Goal: Task Accomplishment & Management: Complete application form

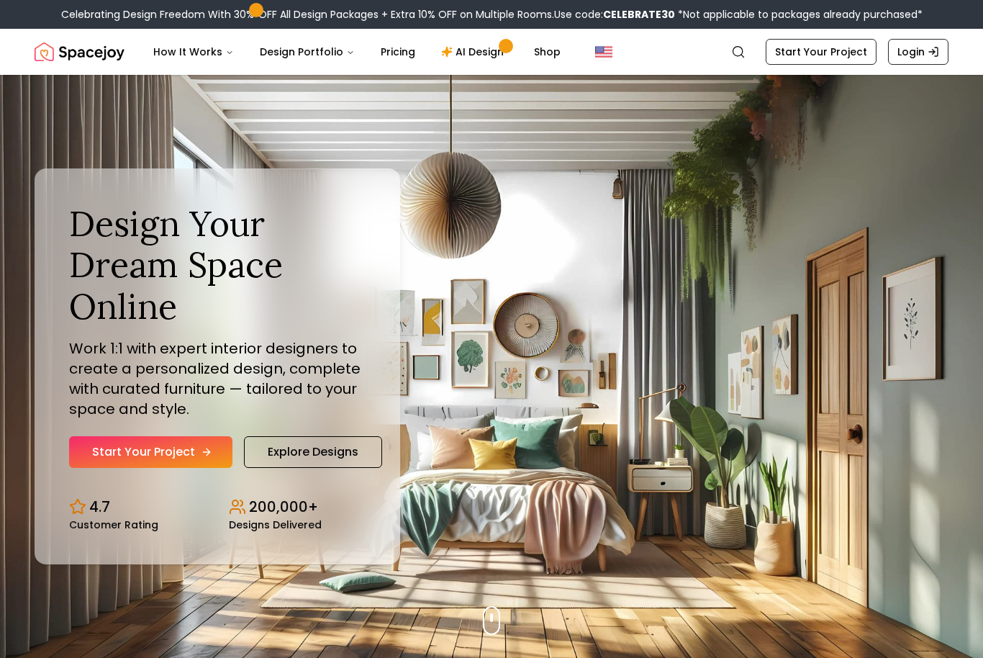
click at [175, 468] on link "Start Your Project" at bounding box center [150, 452] width 163 height 32
click at [299, 468] on link "Explore Designs" at bounding box center [313, 452] width 138 height 32
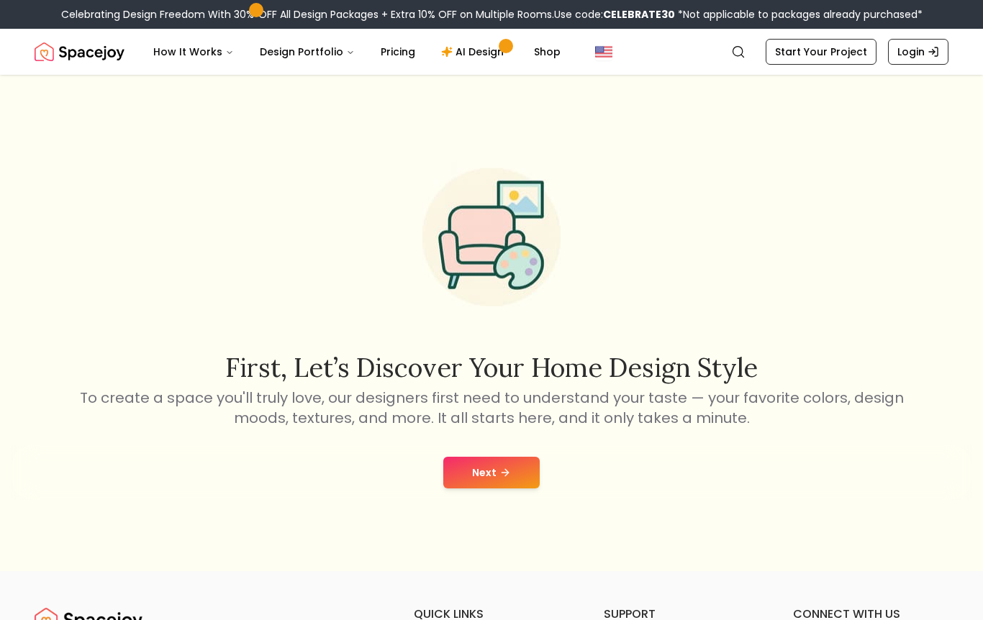
click at [488, 488] on button "Next" at bounding box center [491, 473] width 96 height 32
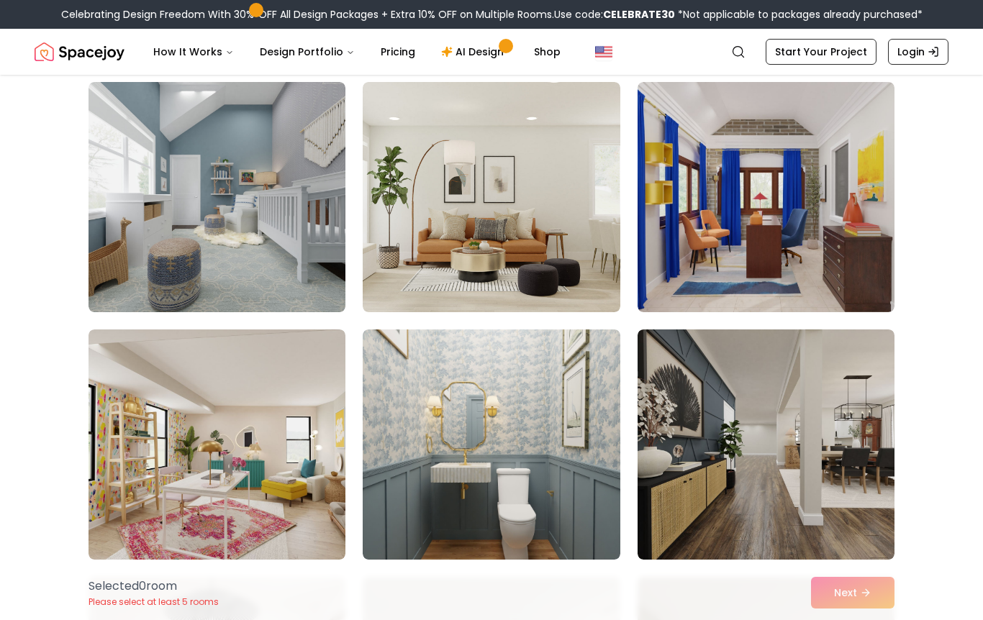
scroll to position [2837, 0]
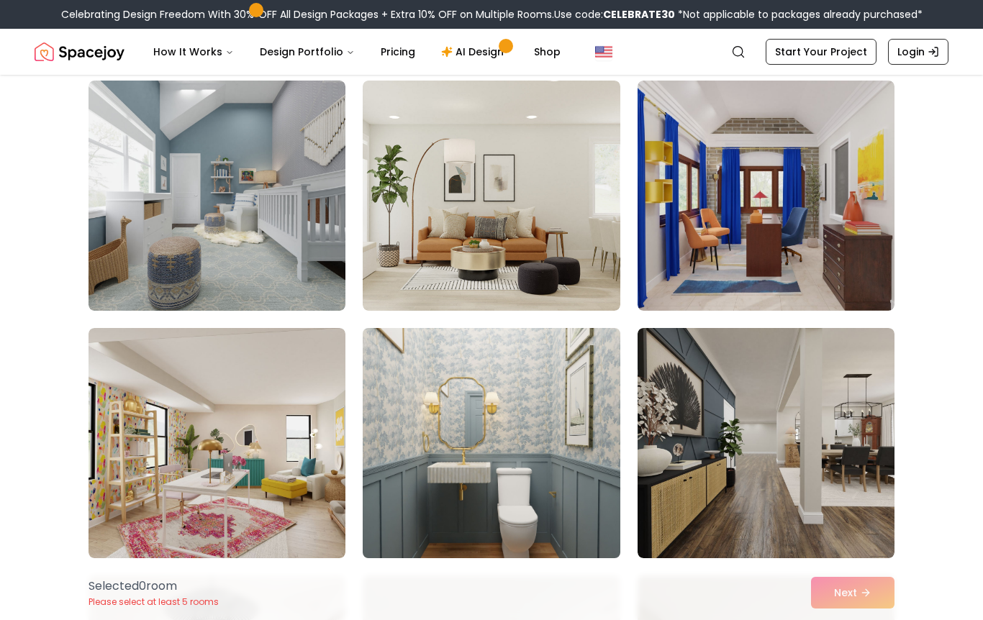
click at [427, 496] on img at bounding box center [491, 443] width 270 height 242
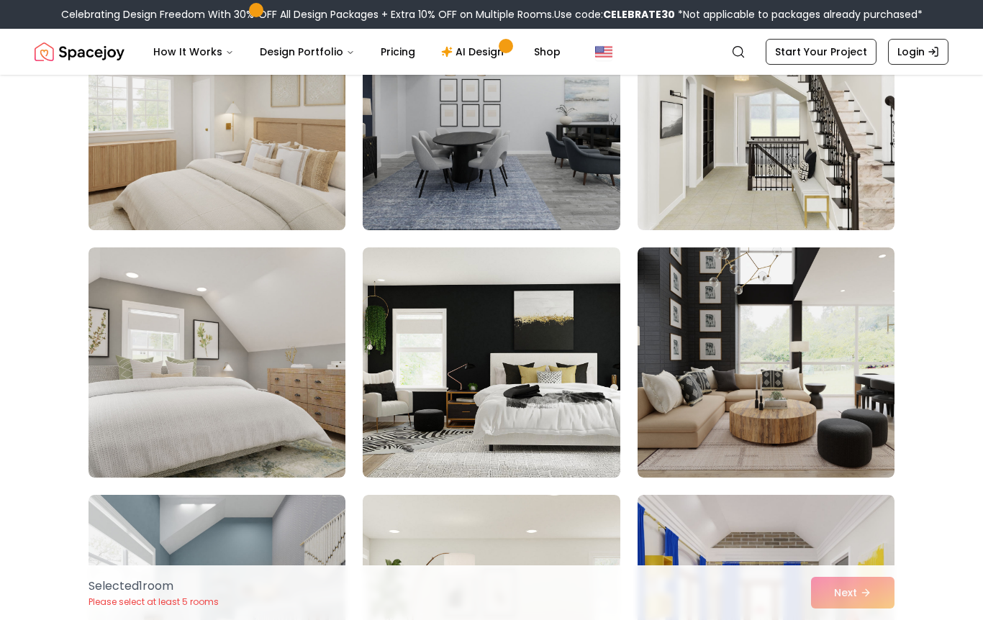
scroll to position [2417, 0]
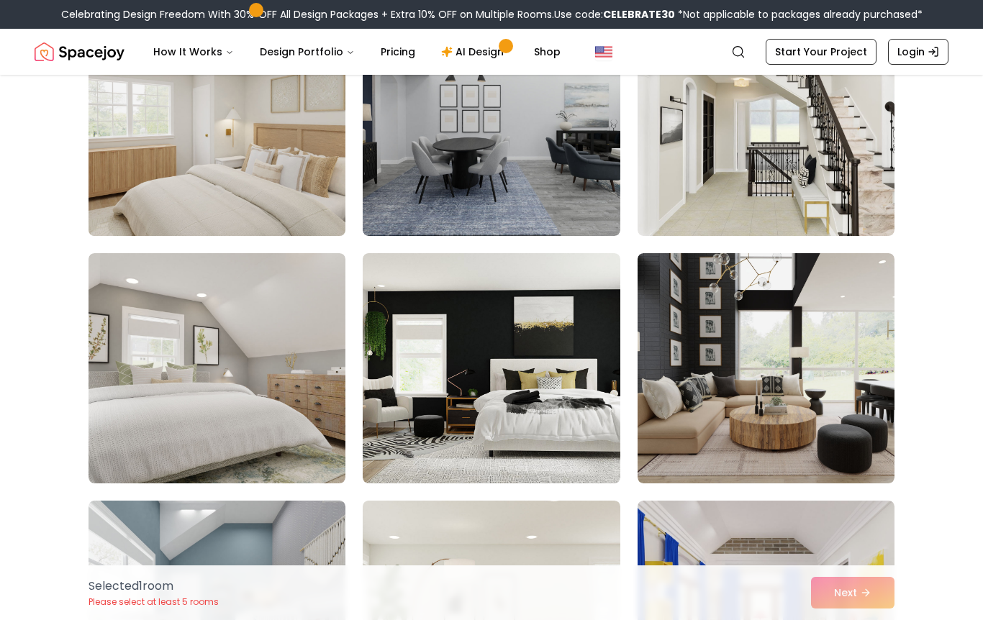
click at [321, 162] on img at bounding box center [217, 121] width 270 height 242
click at [314, 200] on img at bounding box center [217, 121] width 270 height 242
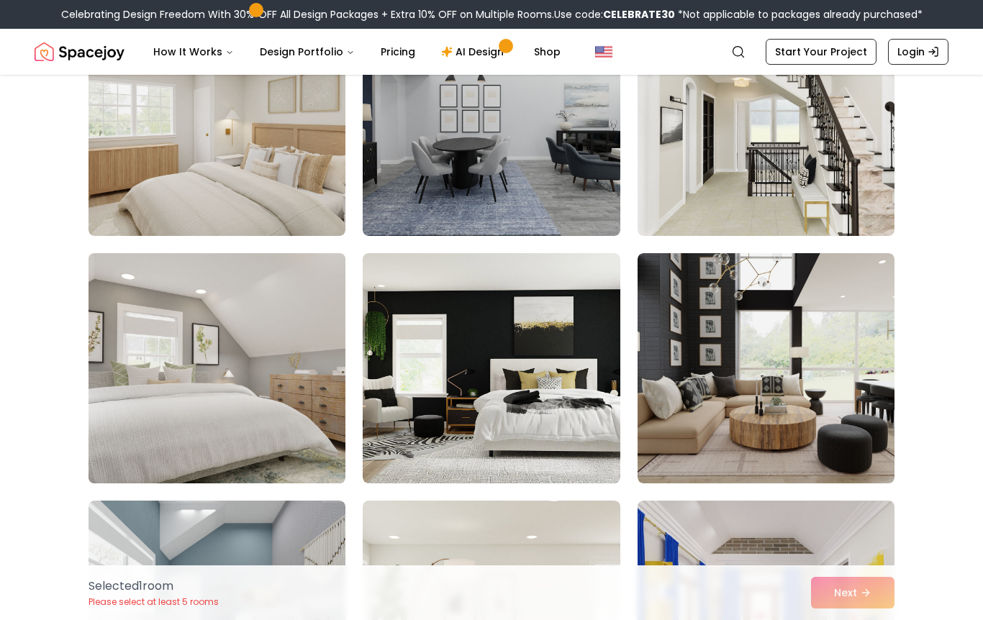
click at [296, 321] on img at bounding box center [217, 368] width 270 height 242
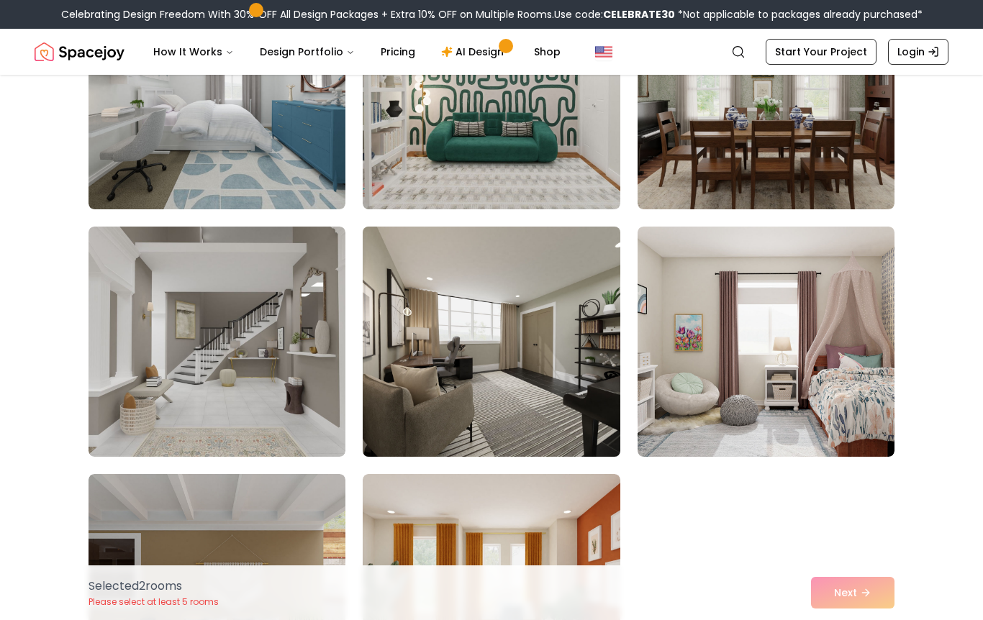
scroll to position [3706, 0]
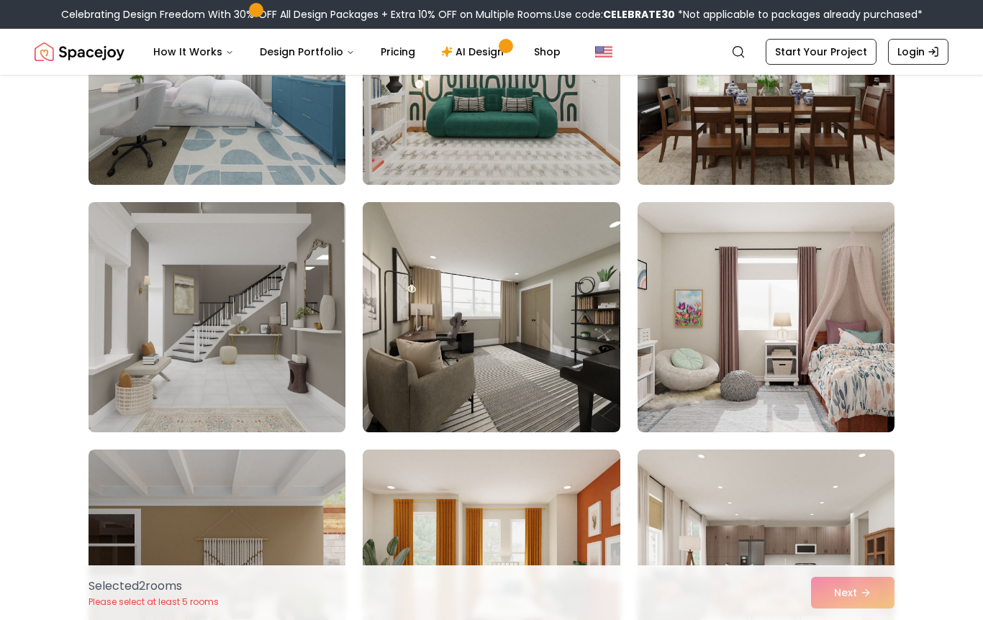
click at [319, 403] on img at bounding box center [217, 317] width 270 height 242
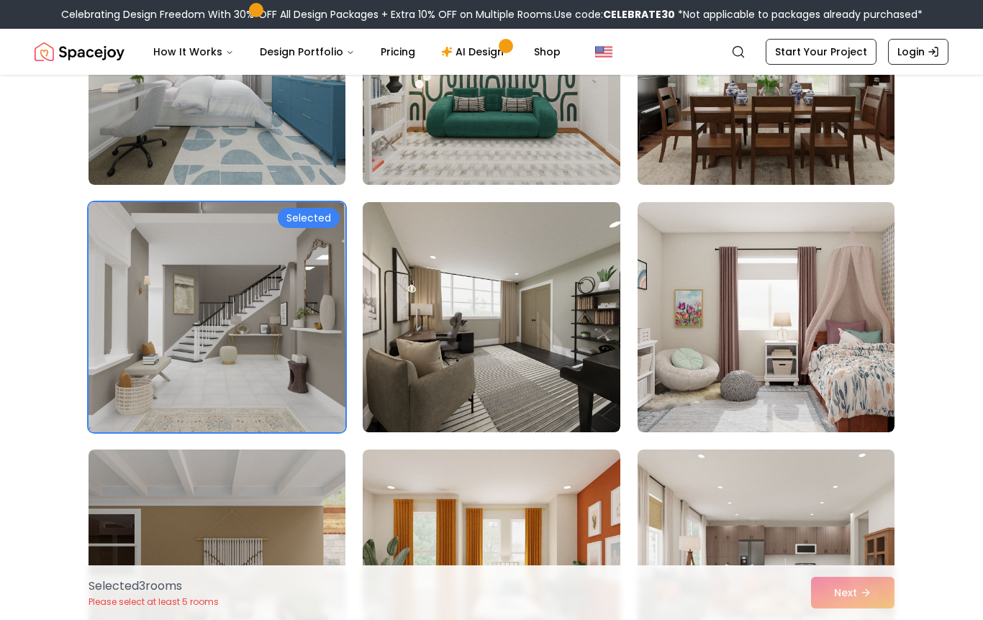
click at [330, 419] on img at bounding box center [217, 317] width 270 height 242
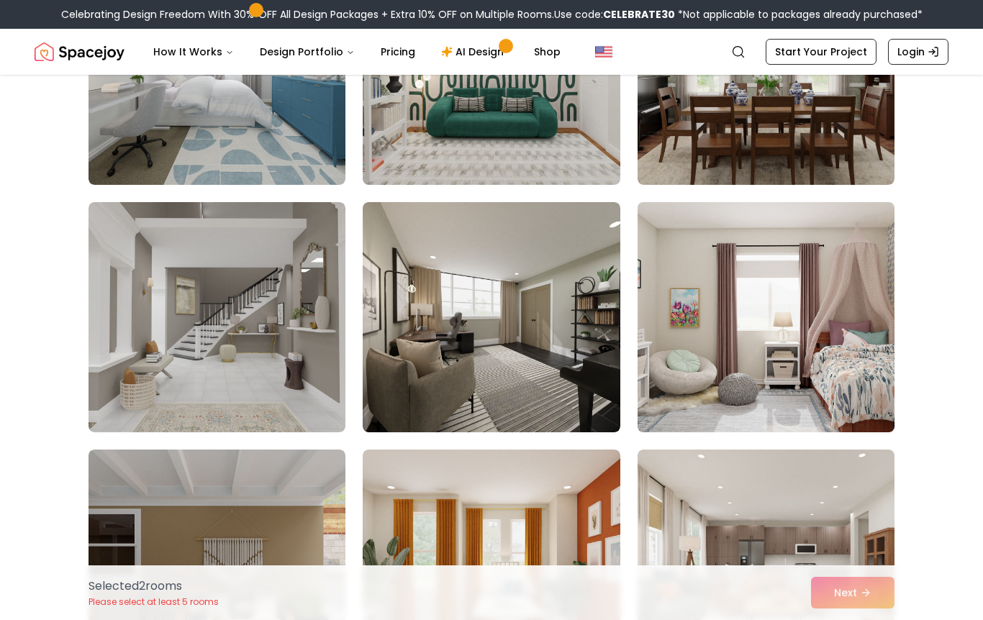
click at [763, 359] on img at bounding box center [766, 317] width 270 height 242
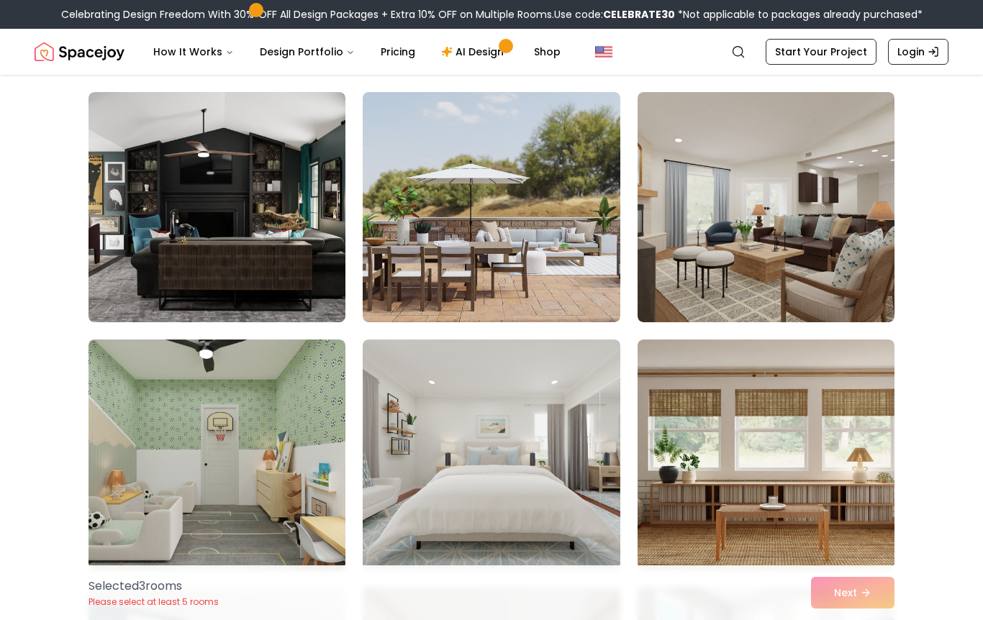
scroll to position [4381, 0]
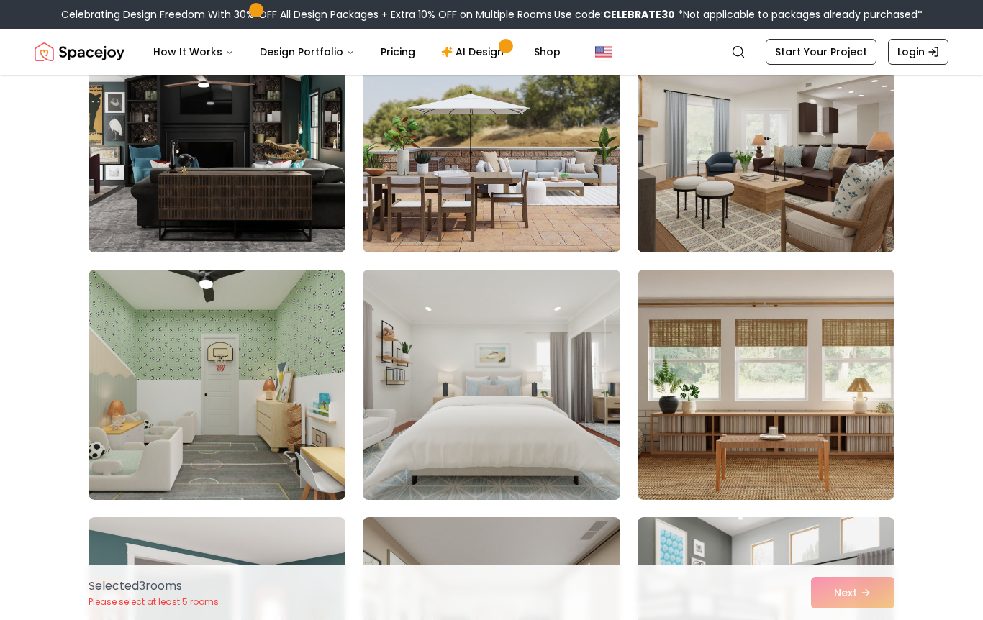
click at [591, 431] on img at bounding box center [491, 385] width 270 height 242
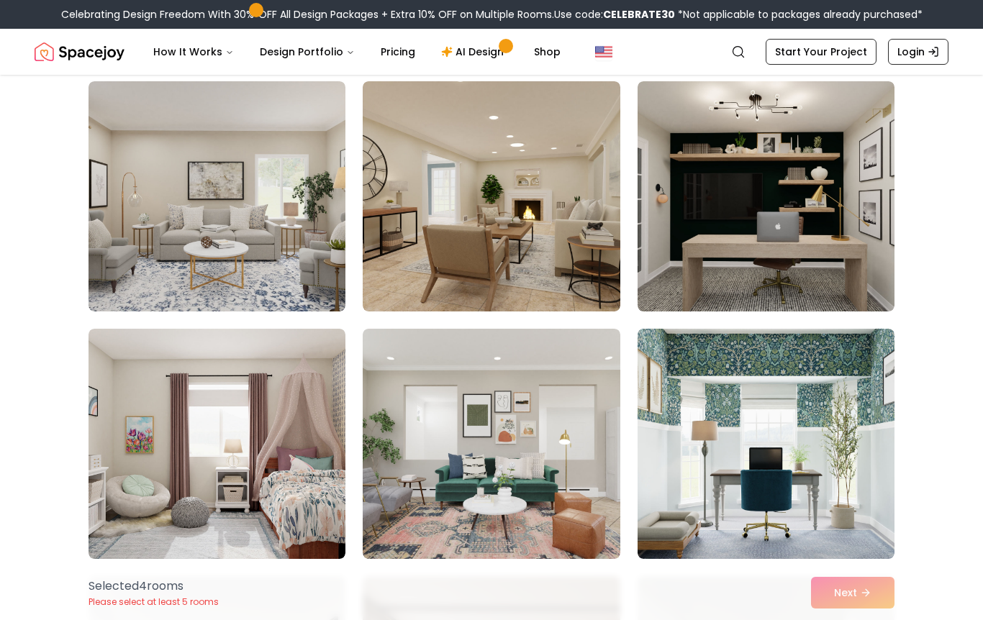
scroll to position [5375, 0]
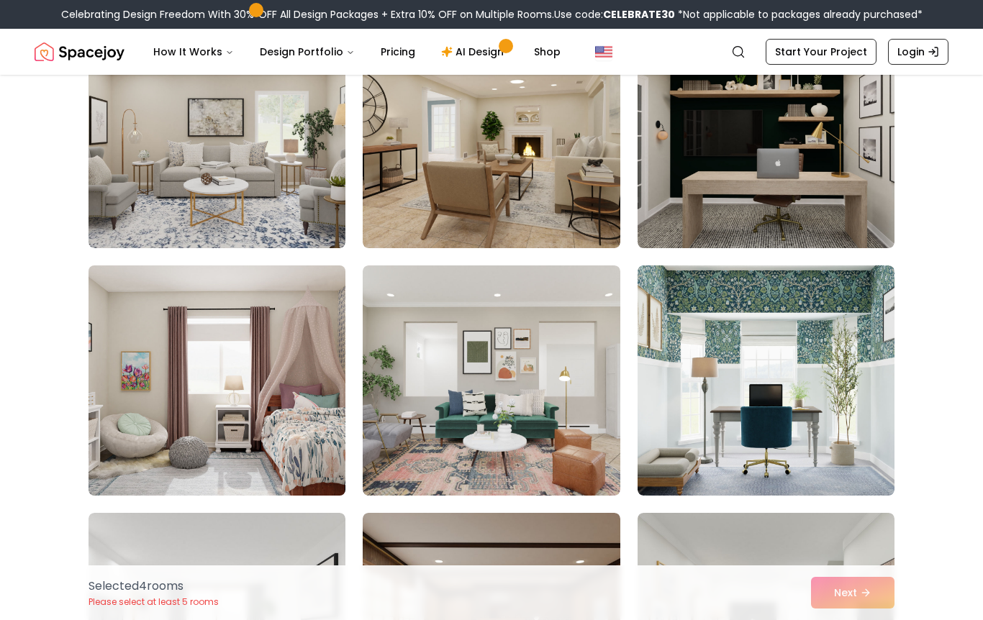
click at [281, 434] on img at bounding box center [217, 381] width 270 height 242
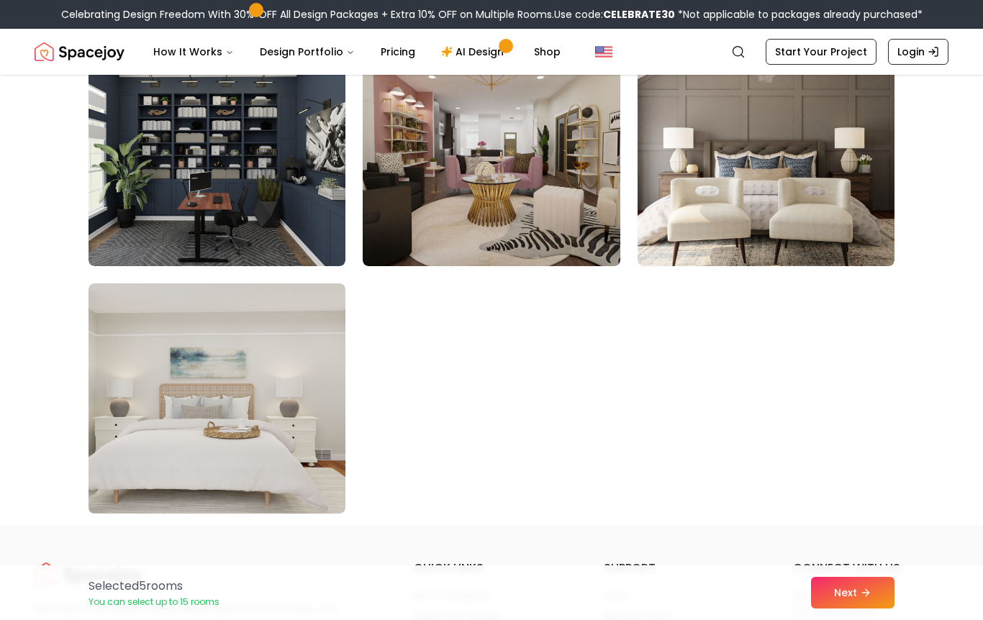
scroll to position [8078, 0]
click at [865, 599] on icon at bounding box center [869, 593] width 12 height 12
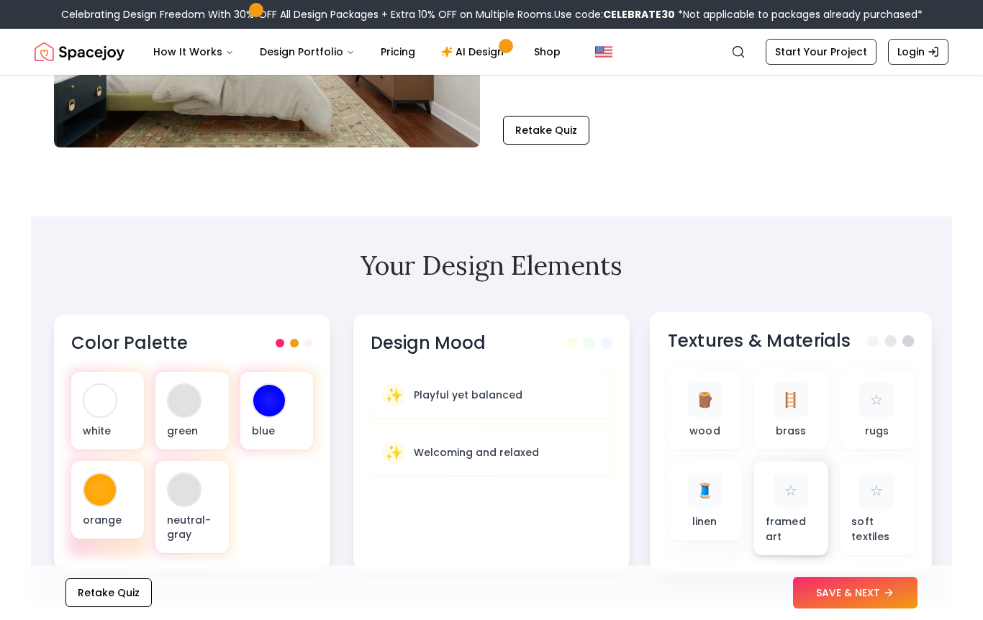
scroll to position [313, 0]
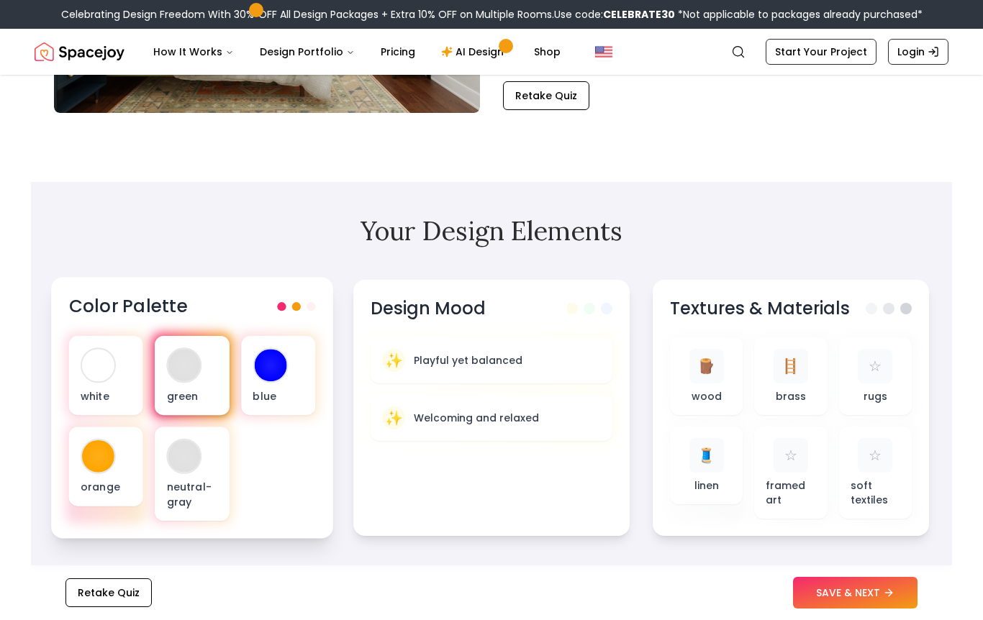
click at [206, 389] on p "green" at bounding box center [192, 395] width 51 height 14
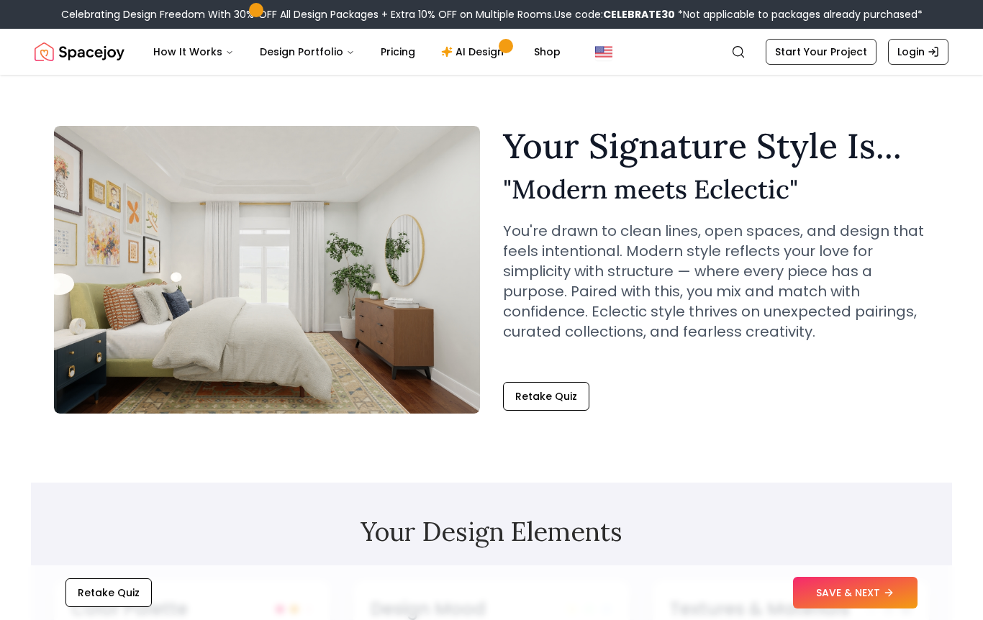
scroll to position [0, 0]
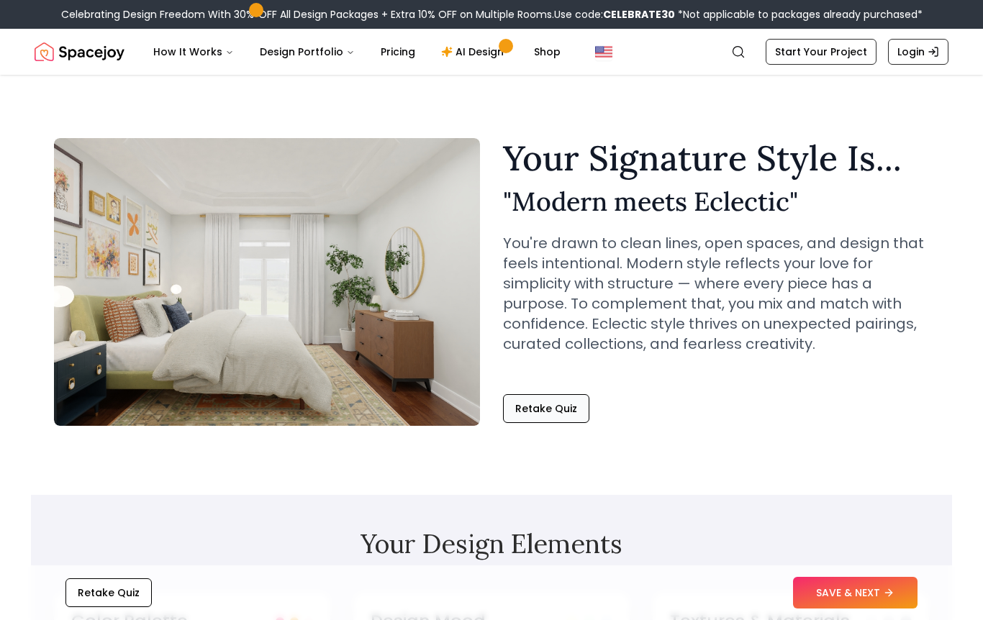
click at [547, 399] on button "Retake Quiz" at bounding box center [546, 408] width 86 height 29
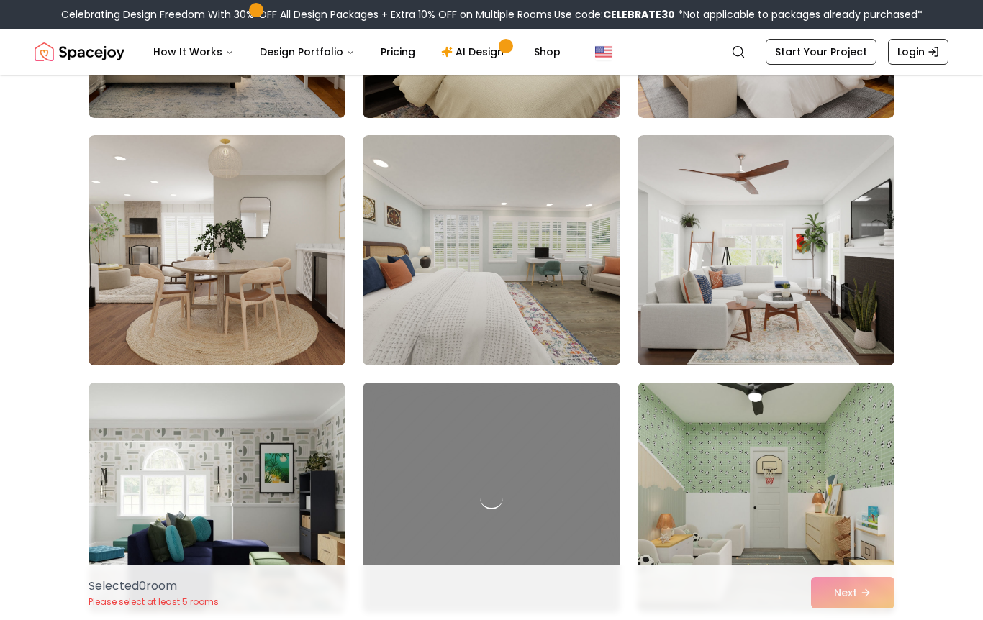
scroll to position [562, 0]
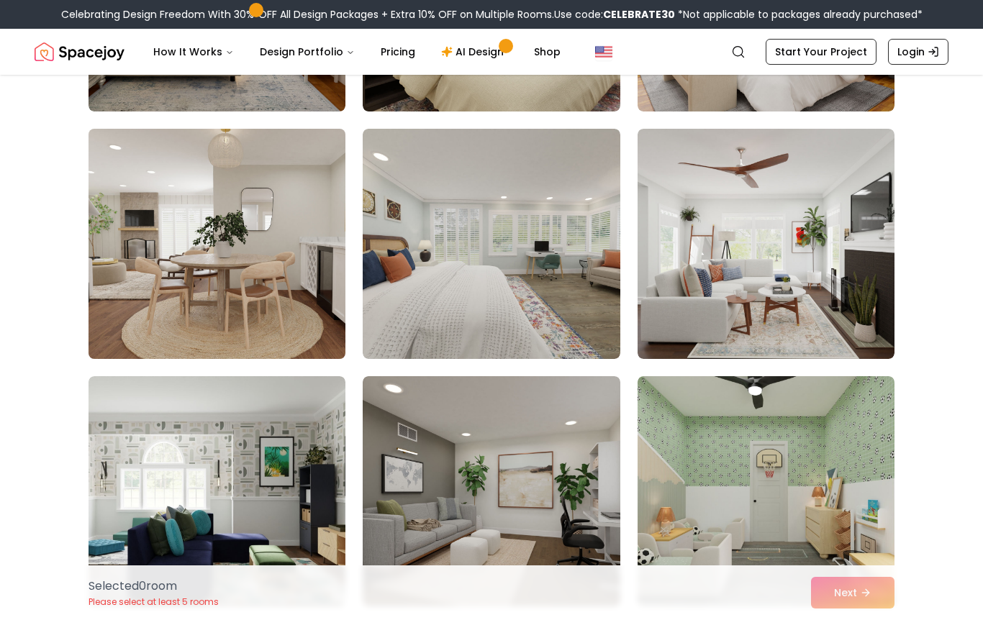
click at [320, 322] on img at bounding box center [217, 244] width 270 height 242
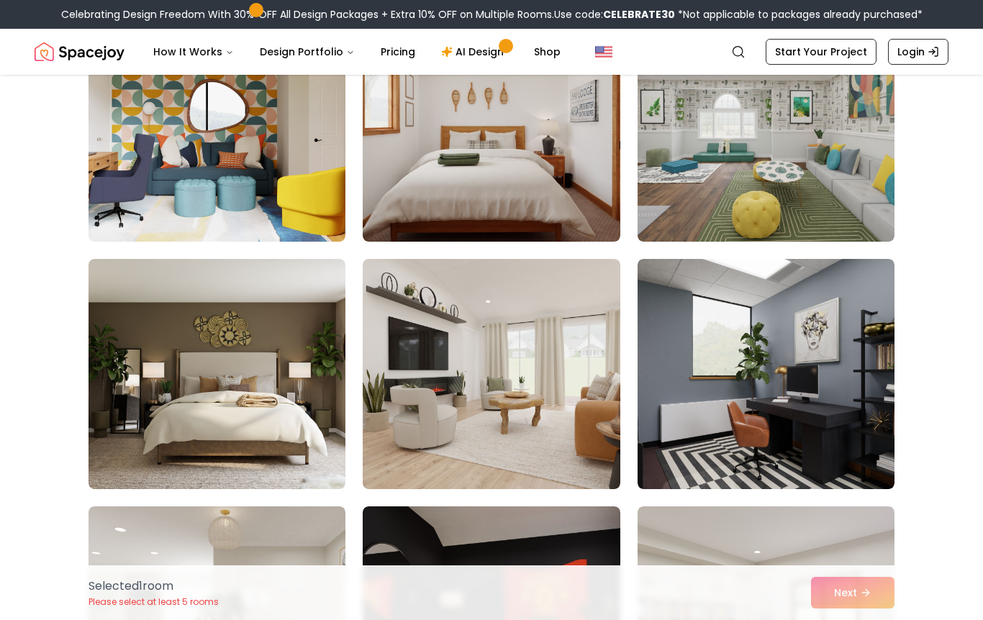
scroll to position [1168, 0]
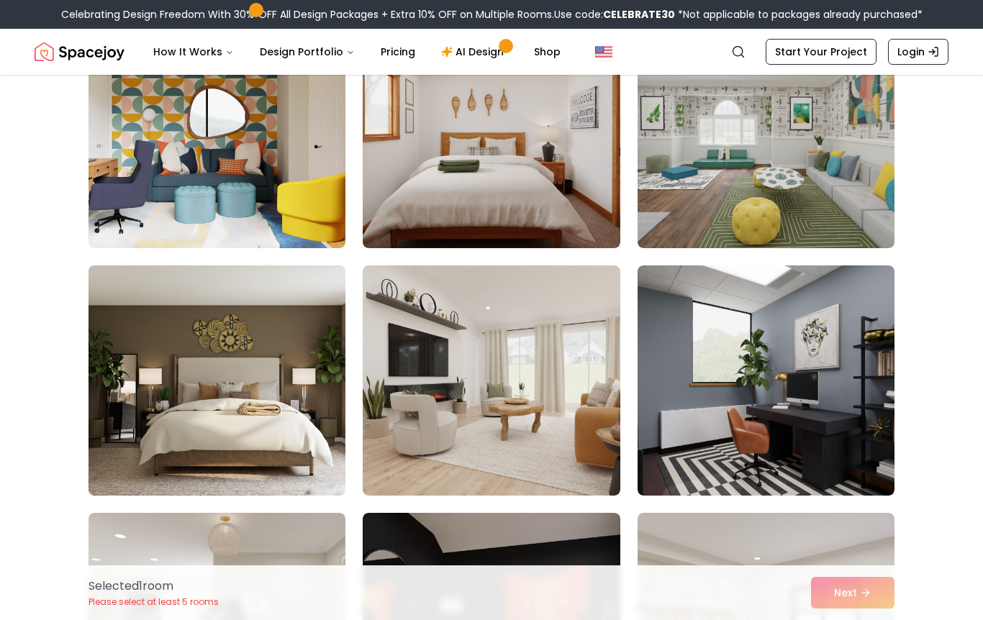
click at [308, 457] on img at bounding box center [217, 381] width 270 height 242
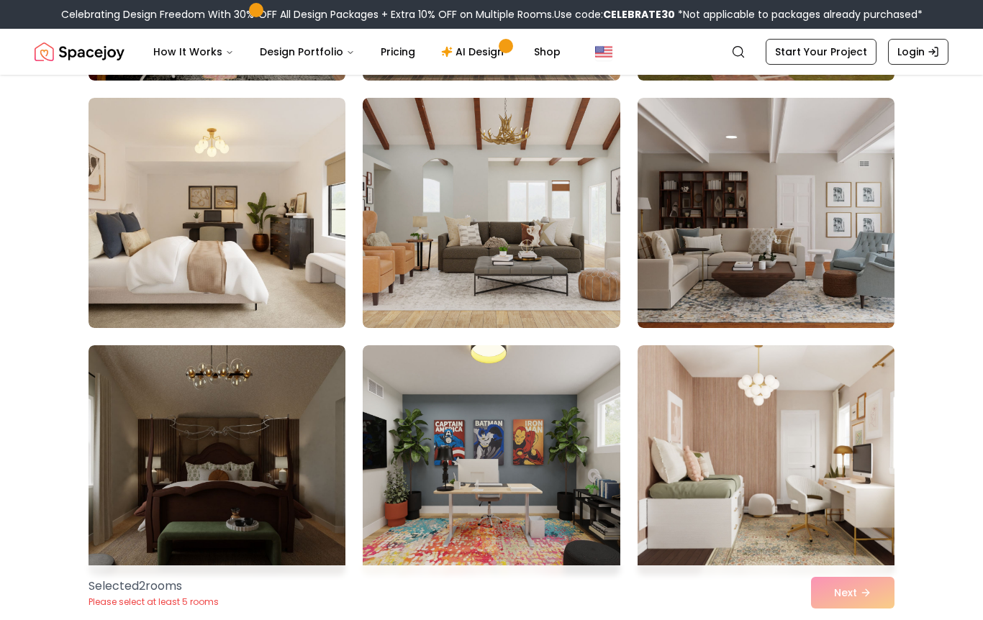
scroll to position [2075, 0]
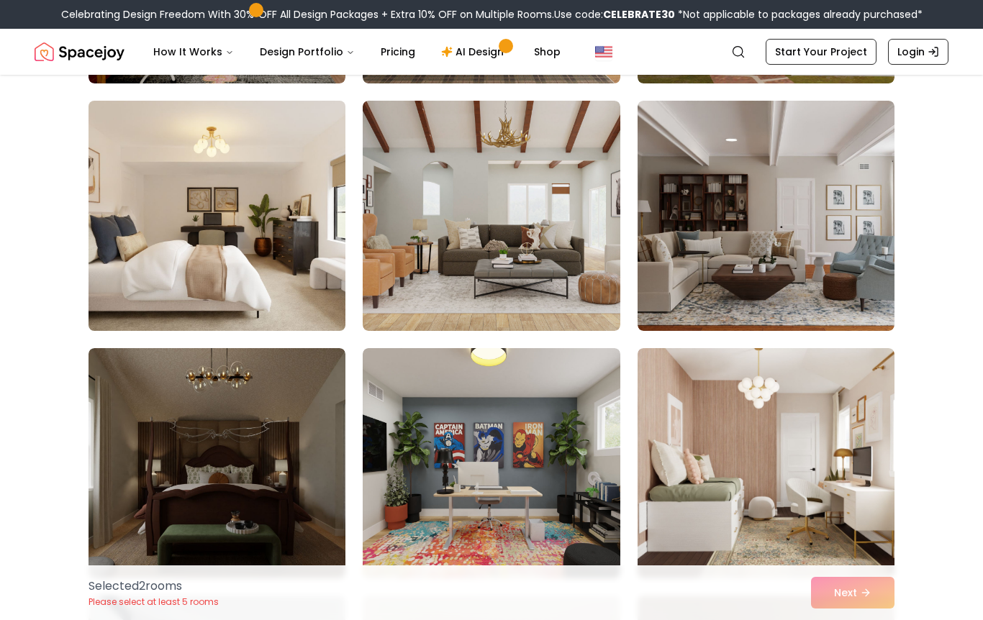
click at [192, 253] on img at bounding box center [217, 216] width 270 height 242
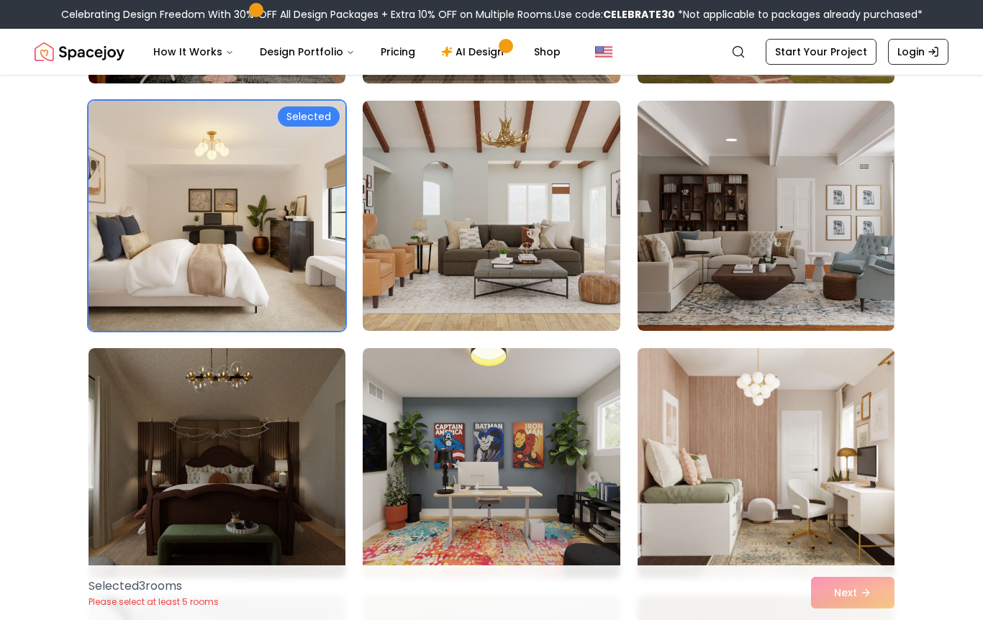
click at [692, 523] on img at bounding box center [766, 463] width 270 height 242
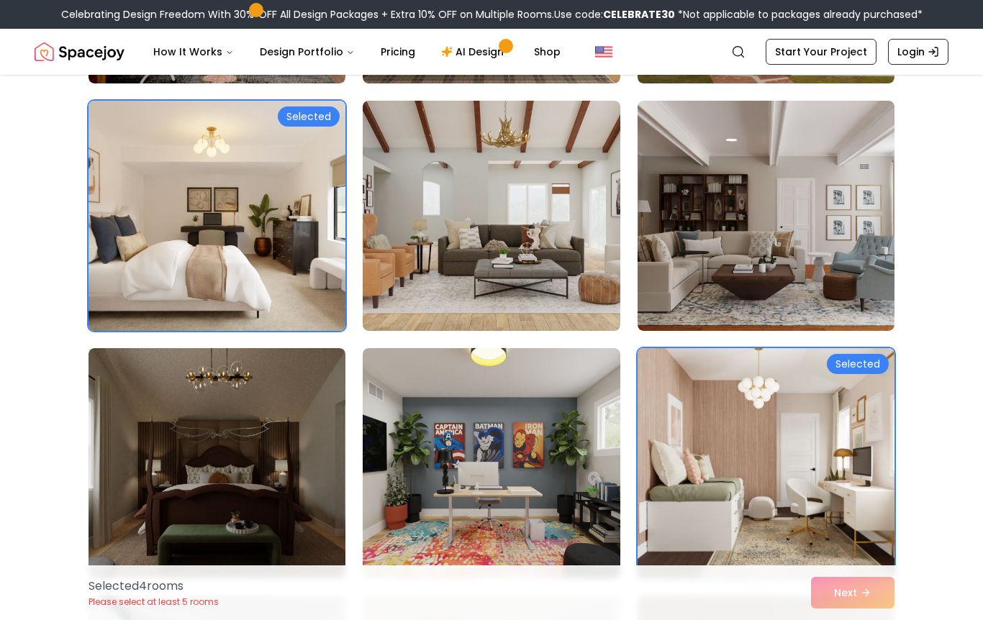
click at [311, 288] on img at bounding box center [217, 216] width 270 height 242
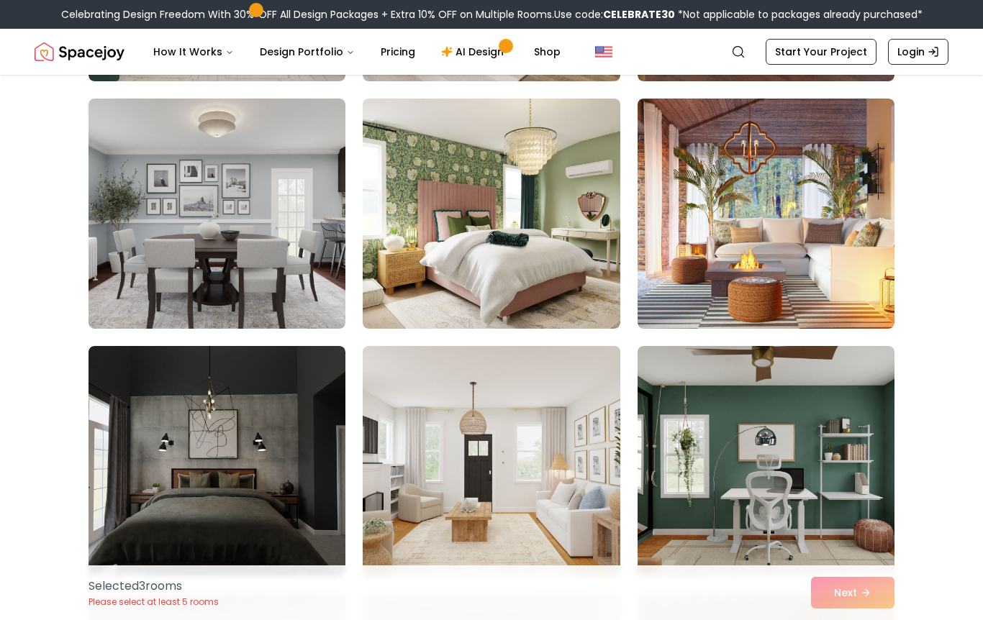
scroll to position [3327, 0]
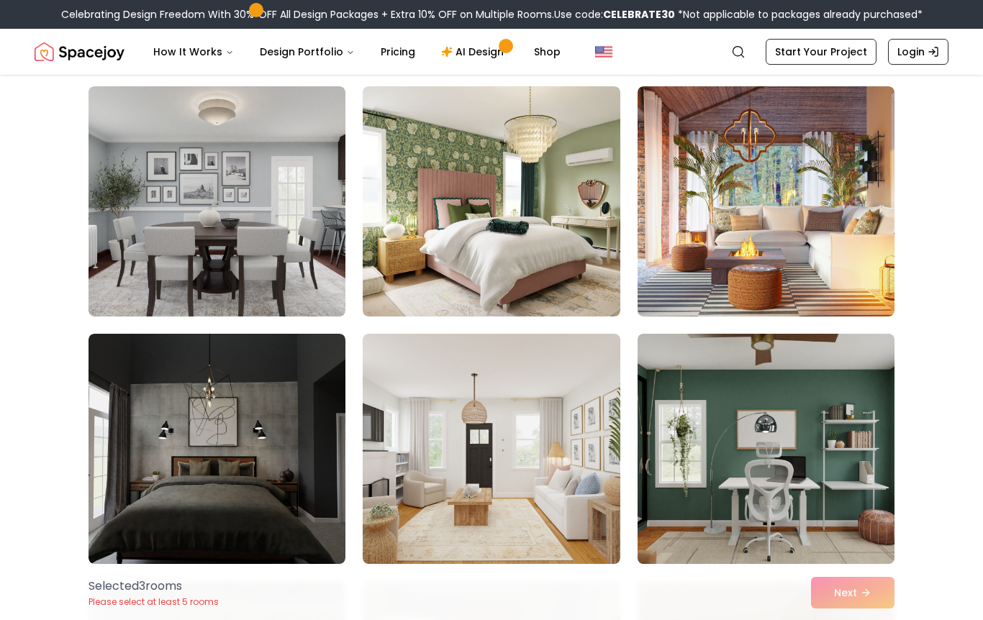
click at [685, 531] on img at bounding box center [766, 449] width 270 height 242
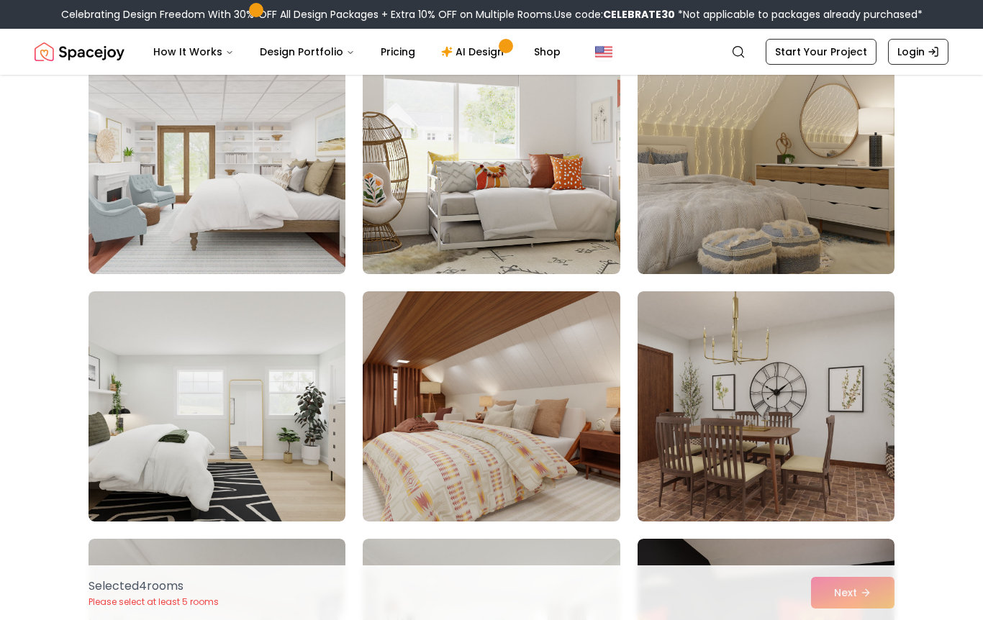
scroll to position [3882, 0]
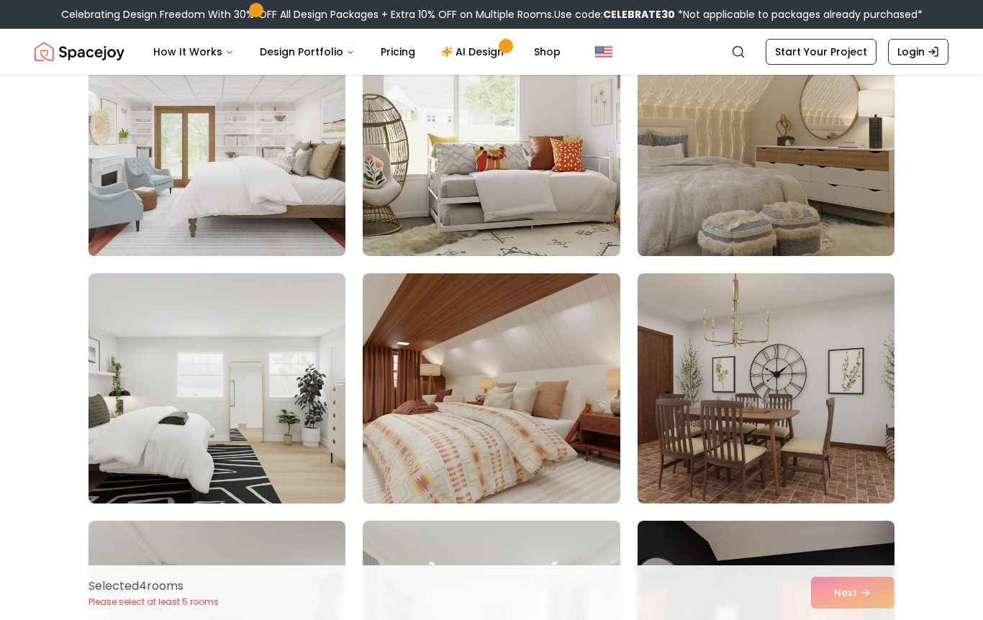
click at [127, 171] on img at bounding box center [217, 141] width 270 height 242
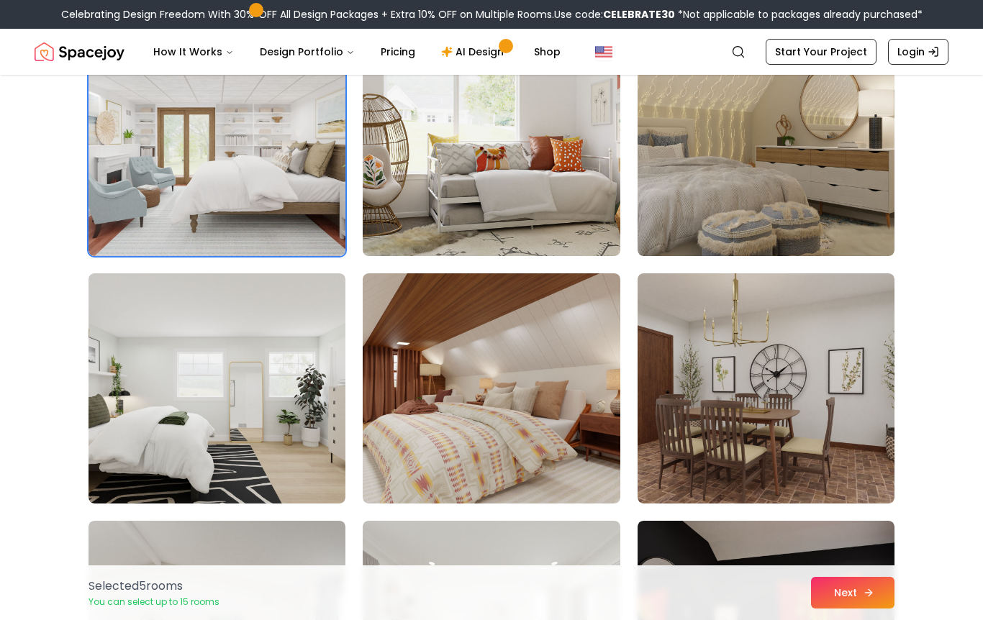
click at [856, 609] on button "Next" at bounding box center [852, 593] width 83 height 32
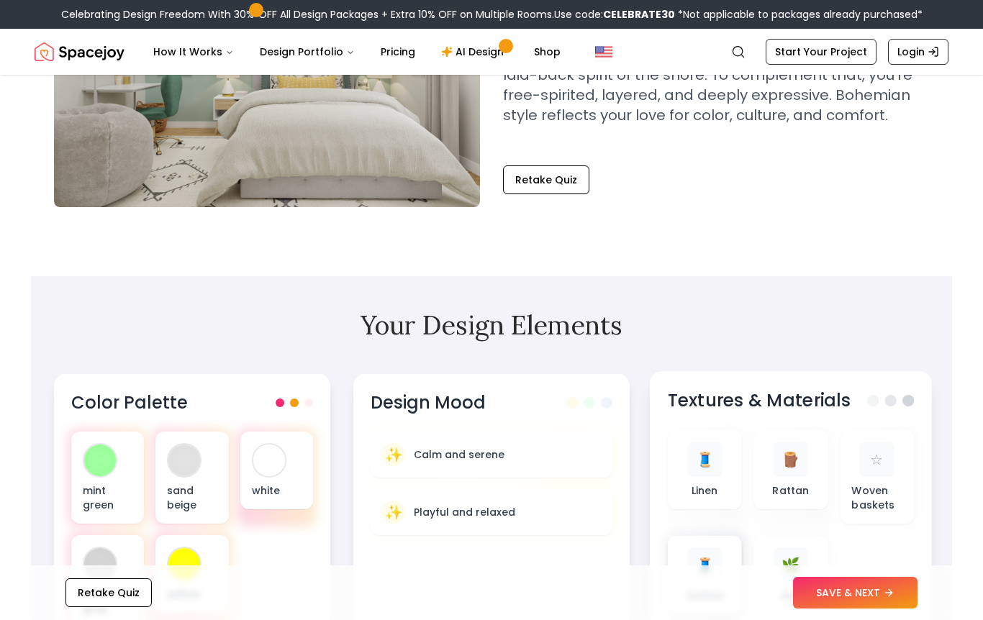
scroll to position [222, 0]
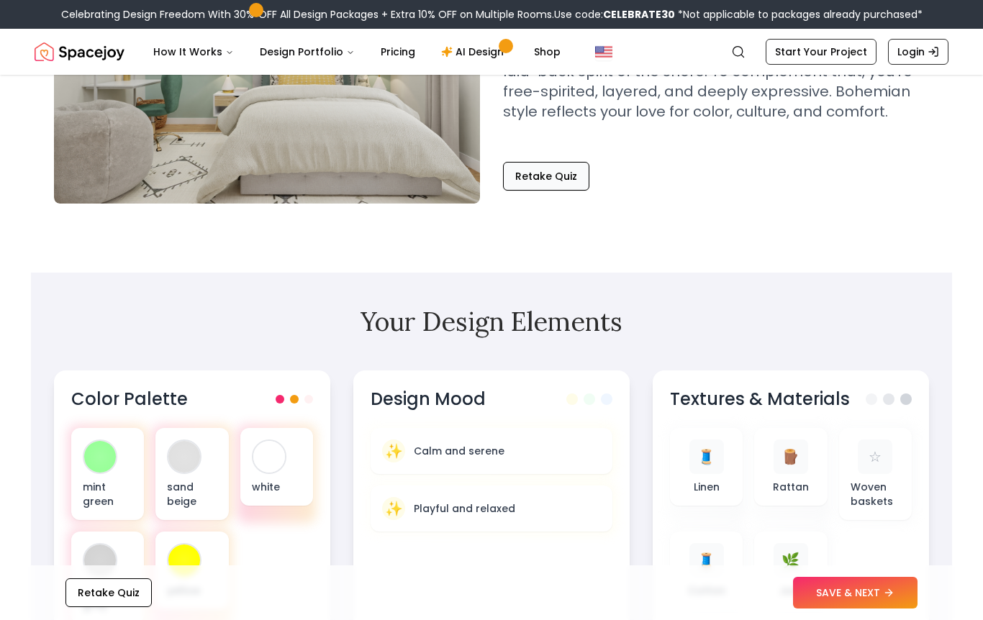
click at [569, 179] on button "Retake Quiz" at bounding box center [546, 176] width 86 height 29
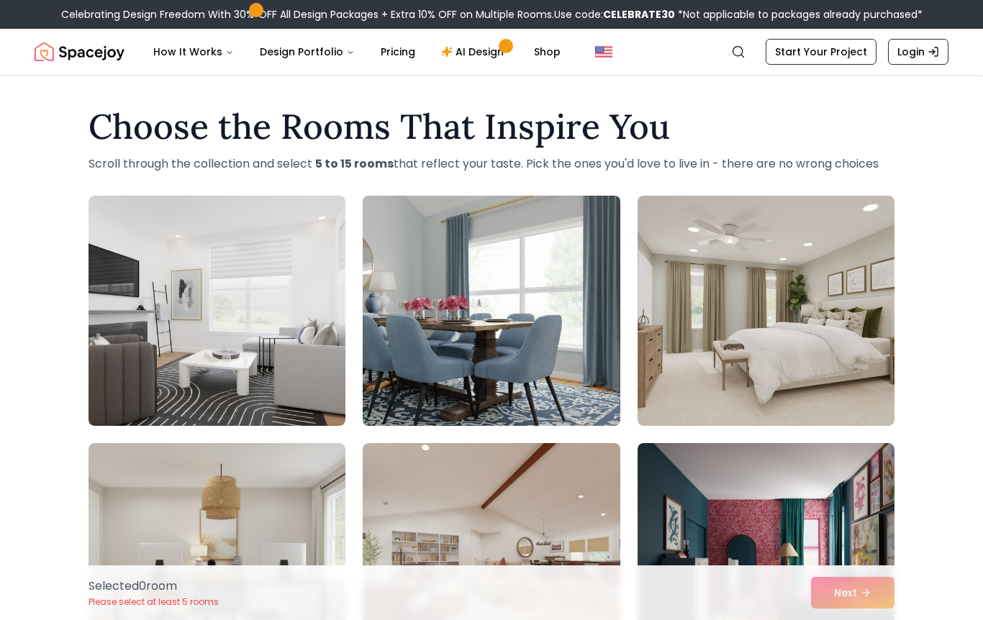
click at [595, 417] on img at bounding box center [491, 311] width 270 height 242
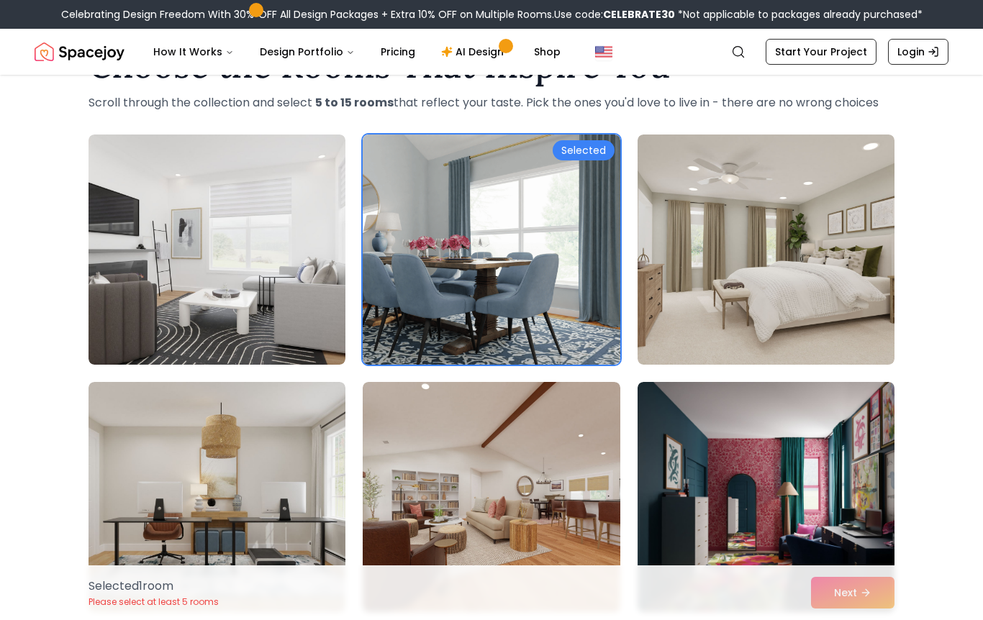
scroll to position [67, 0]
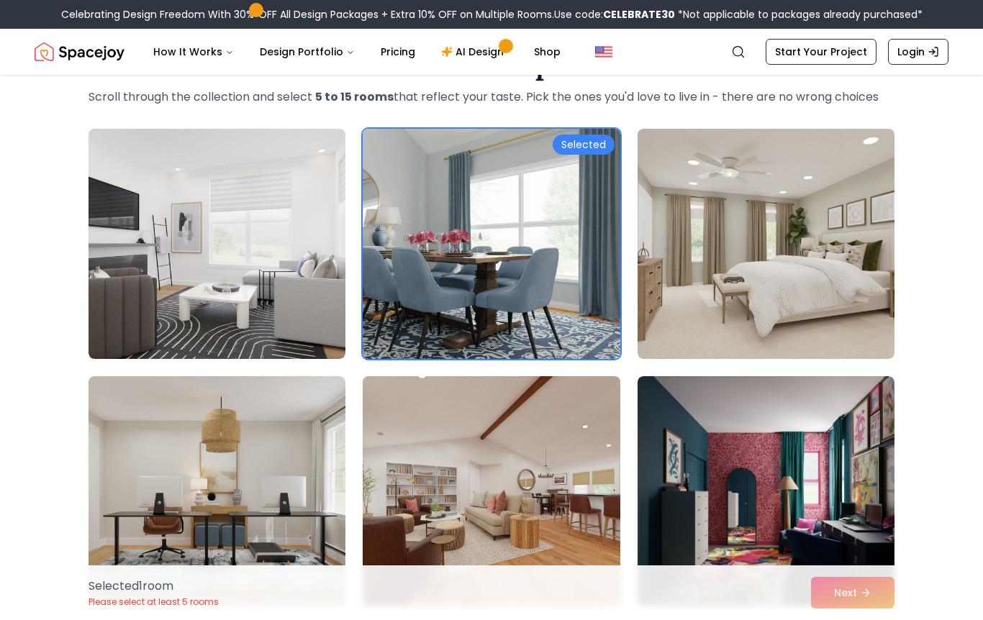
click at [601, 462] on img at bounding box center [491, 492] width 270 height 242
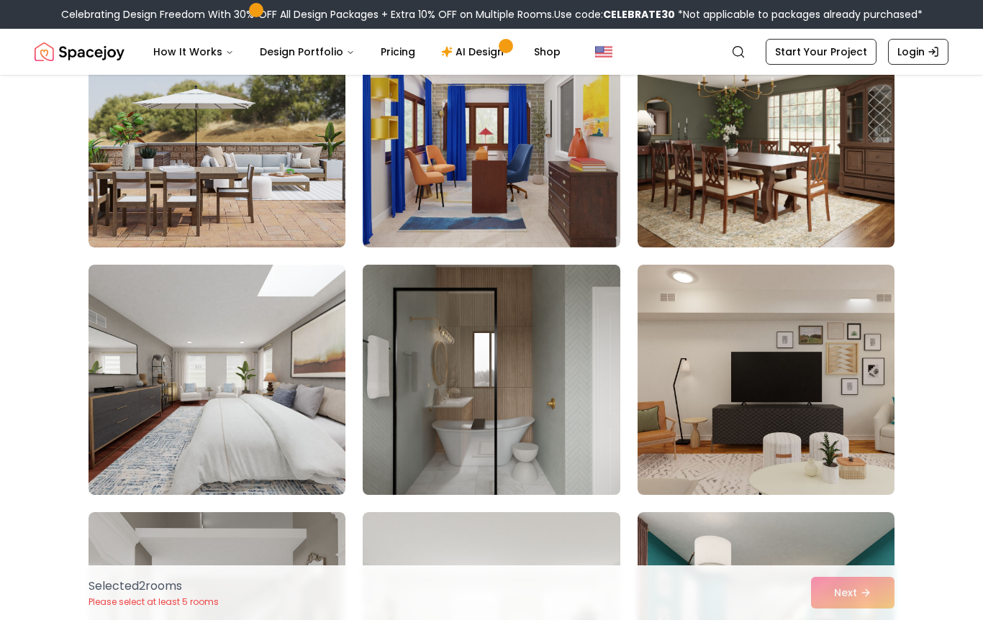
scroll to position [670, 0]
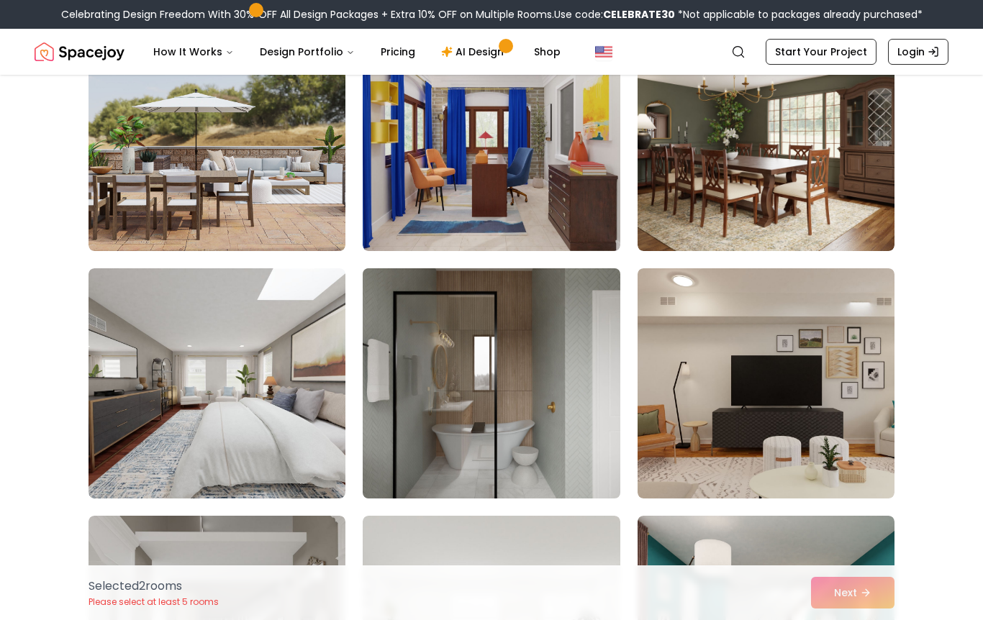
click at [606, 464] on img at bounding box center [491, 384] width 270 height 242
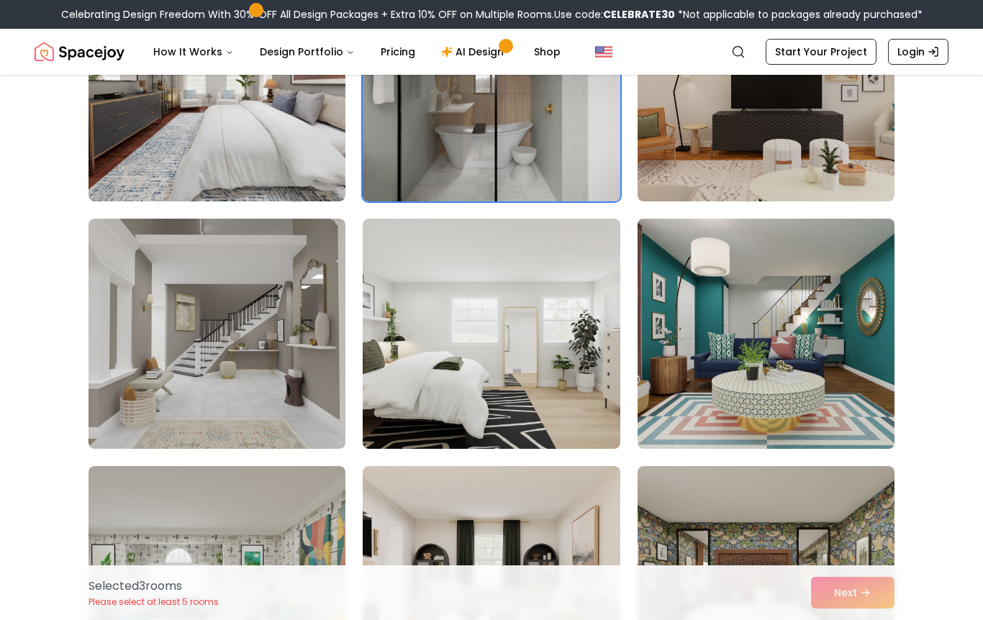
scroll to position [981, 0]
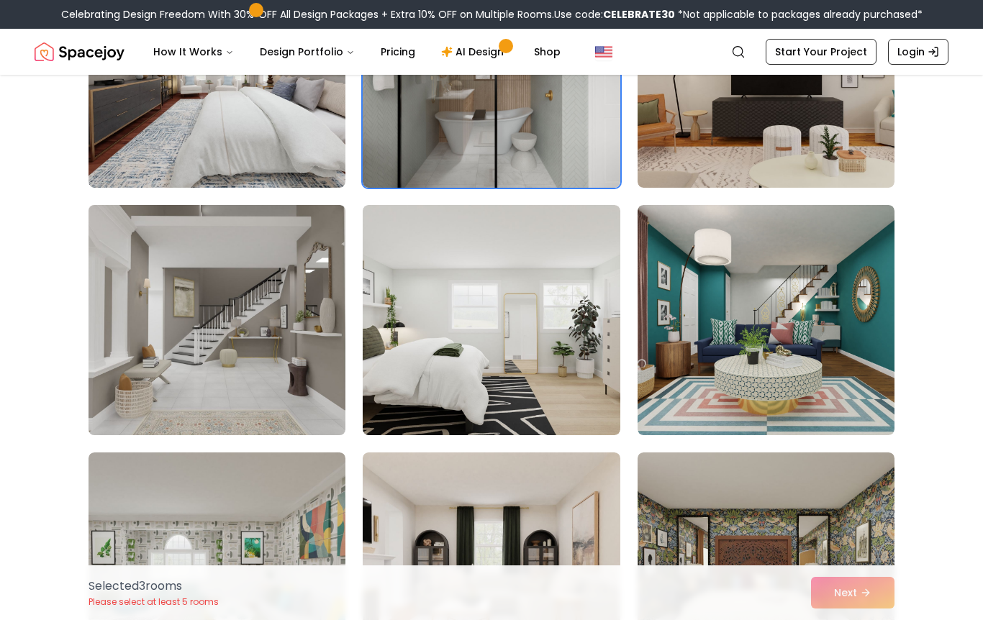
click at [245, 435] on img at bounding box center [217, 320] width 270 height 242
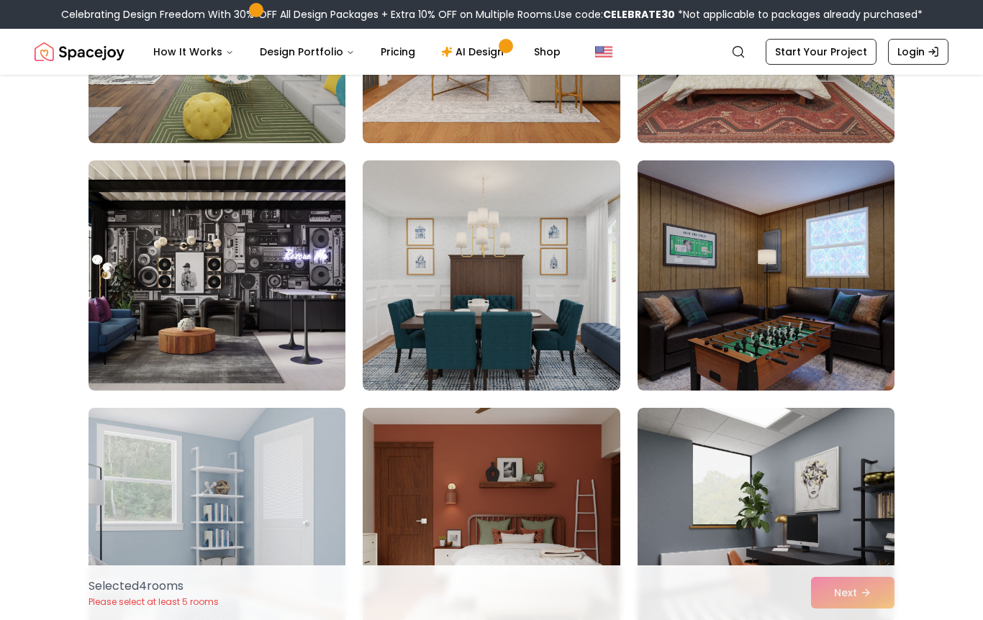
scroll to position [1524, 0]
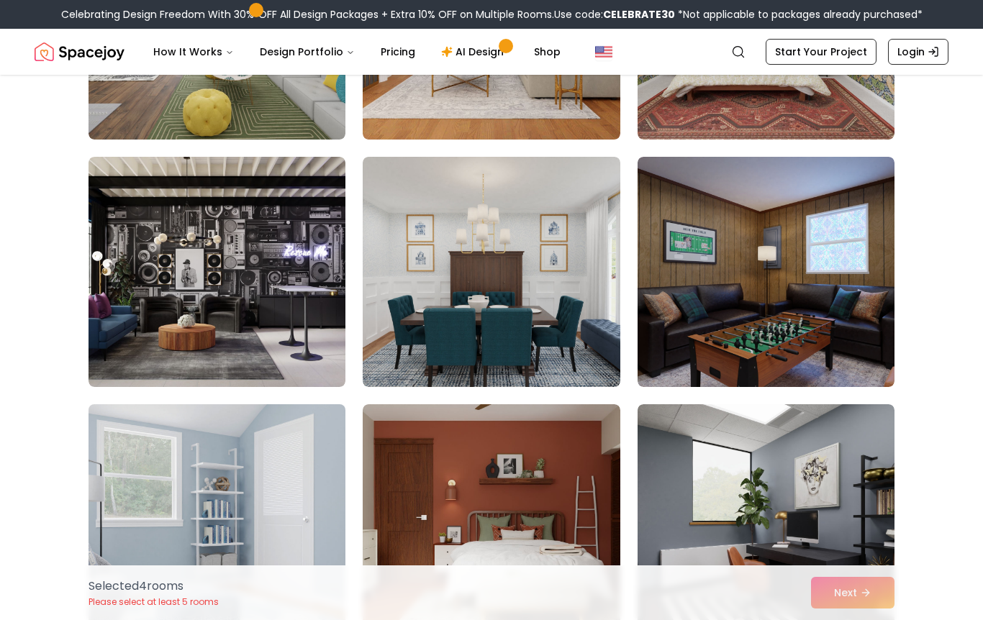
click at [276, 448] on img at bounding box center [217, 520] width 270 height 242
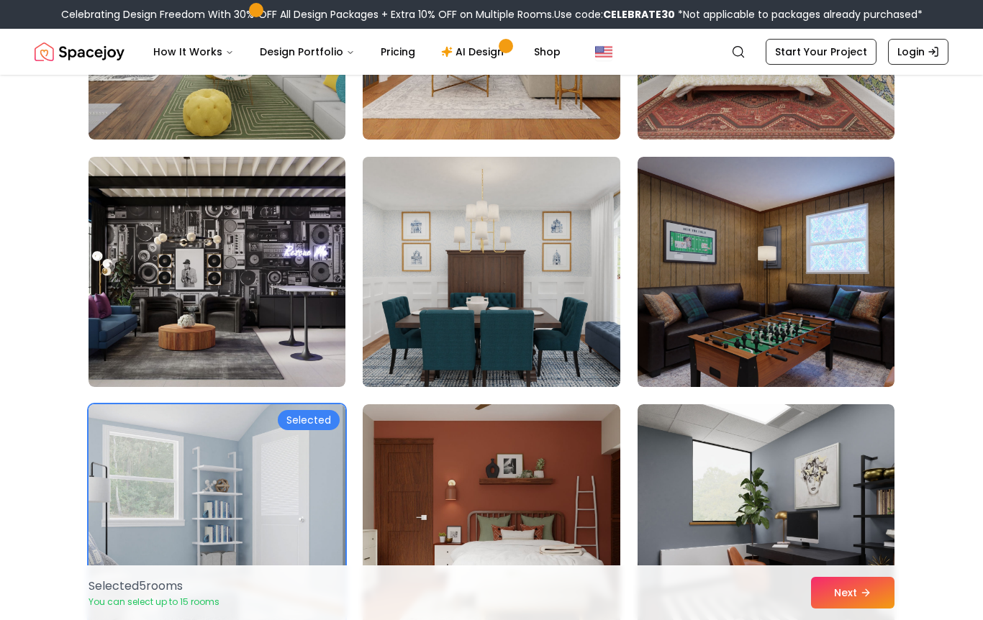
click at [493, 345] on img at bounding box center [491, 272] width 270 height 242
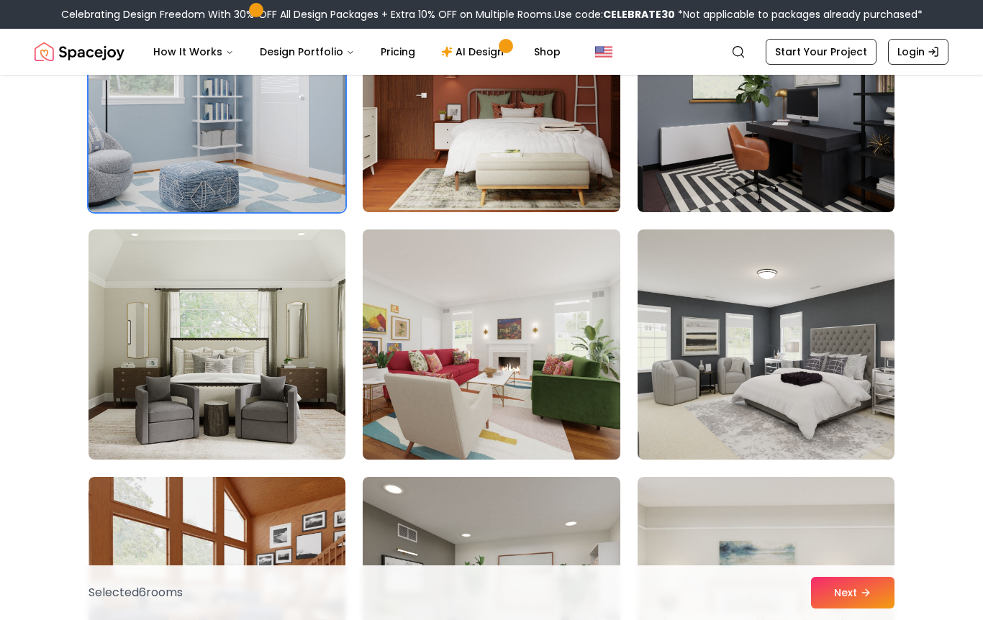
scroll to position [1957, 0]
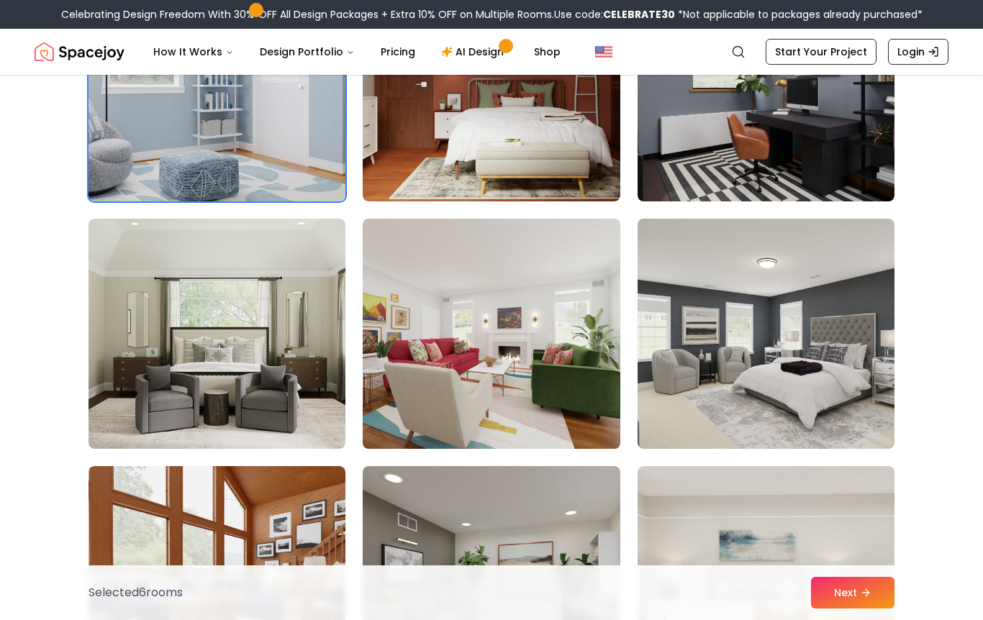
click at [605, 422] on img at bounding box center [491, 334] width 270 height 242
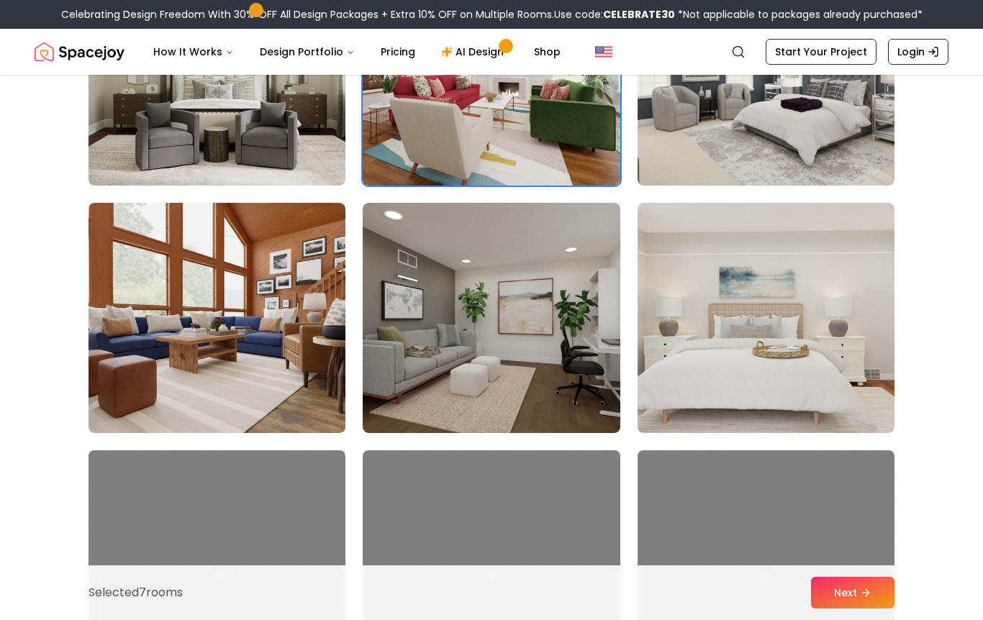
scroll to position [2259, 0]
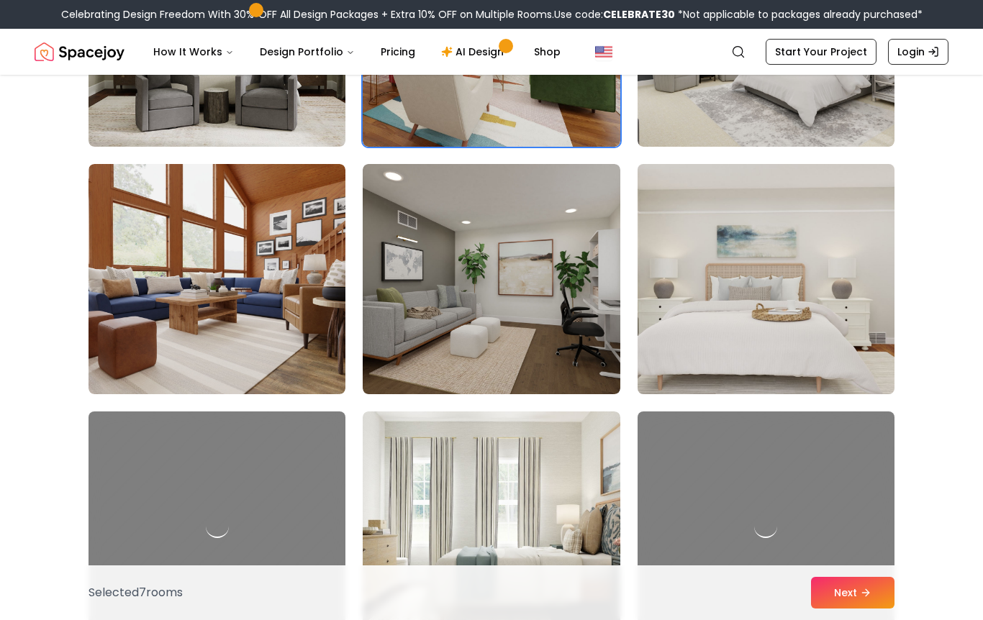
click at [677, 381] on img at bounding box center [766, 279] width 270 height 242
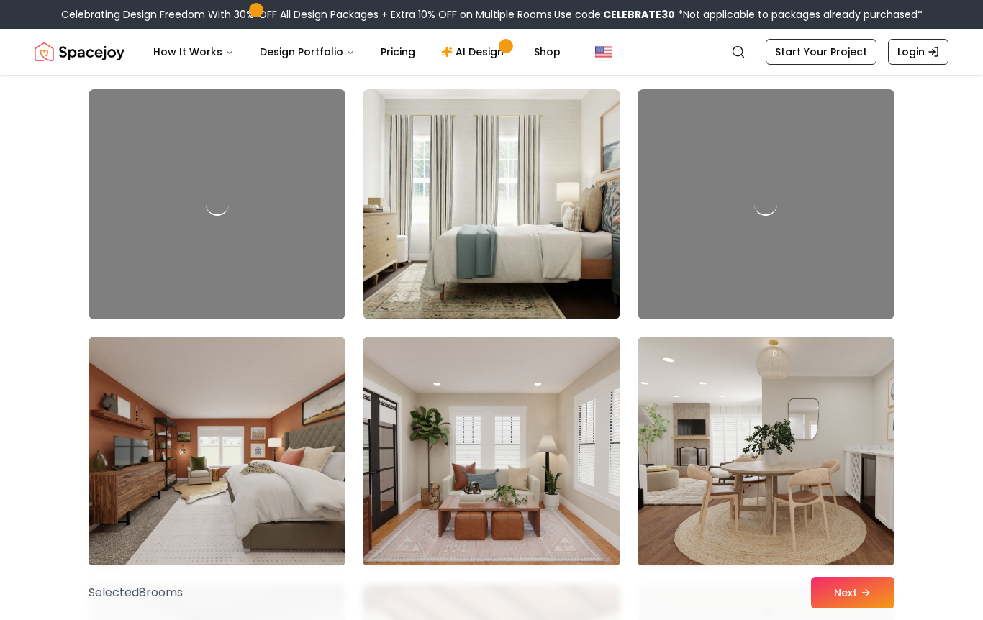
scroll to position [2576, 0]
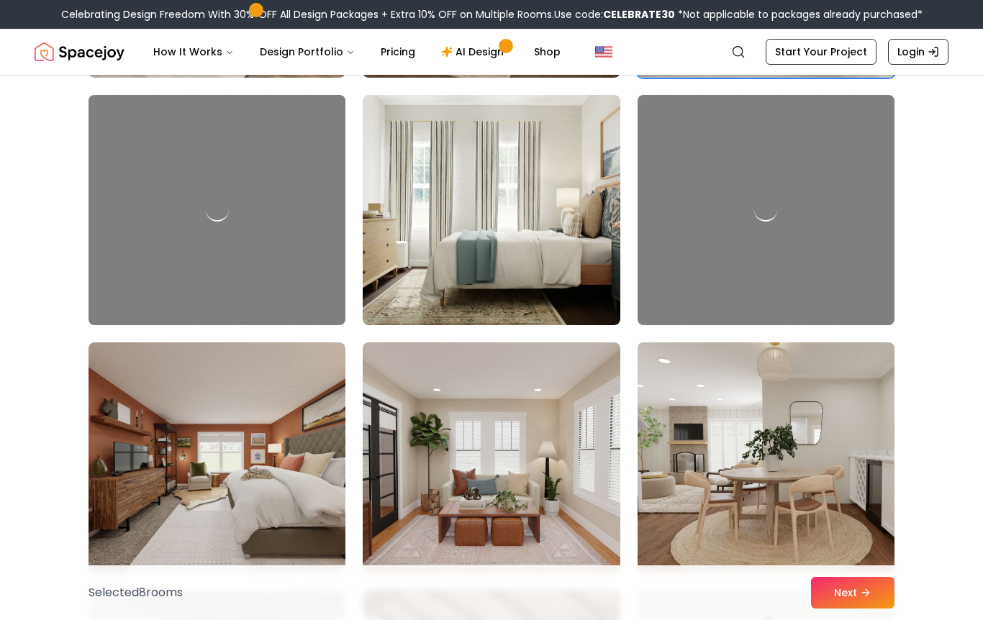
click at [656, 481] on img at bounding box center [766, 458] width 270 height 242
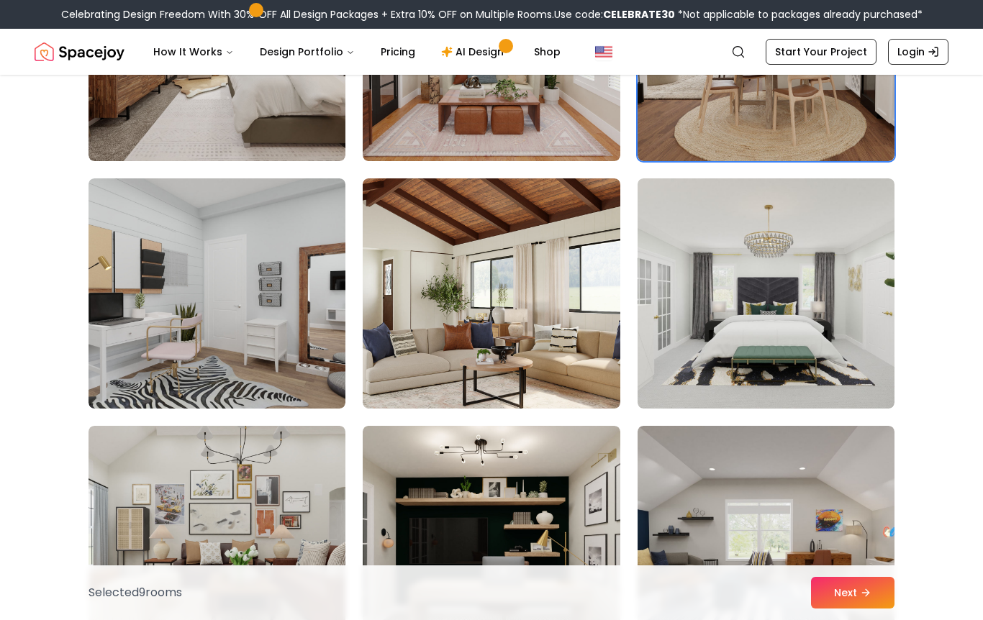
scroll to position [2989, 0]
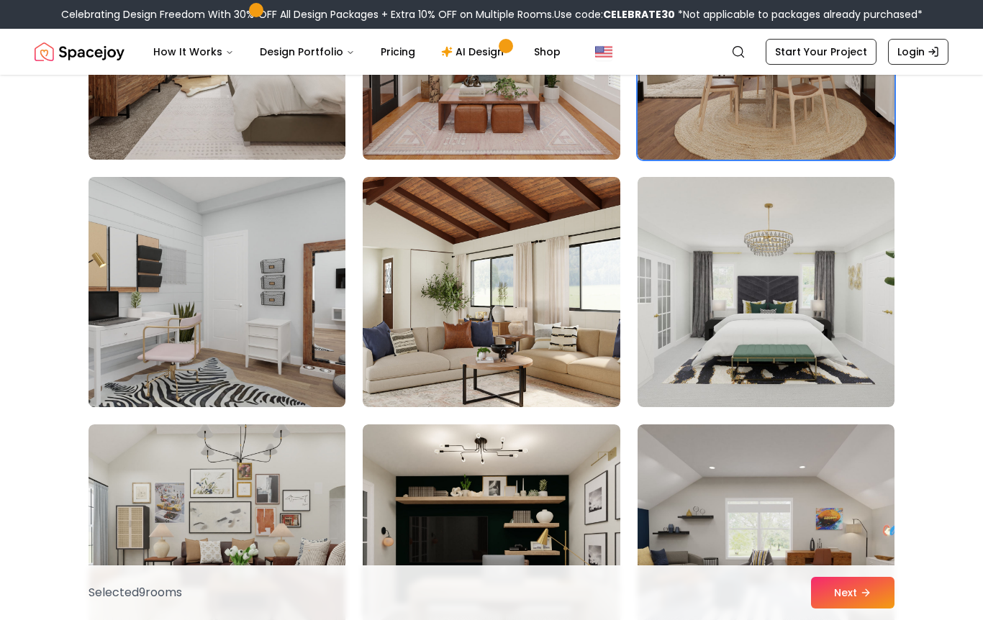
click at [281, 350] on img at bounding box center [217, 292] width 270 height 242
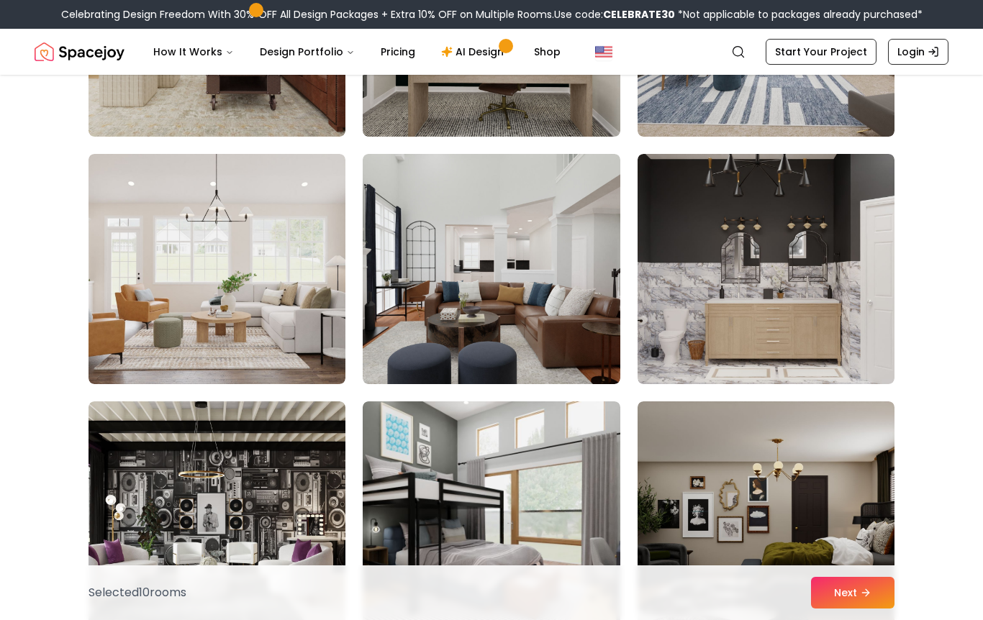
scroll to position [3558, 0]
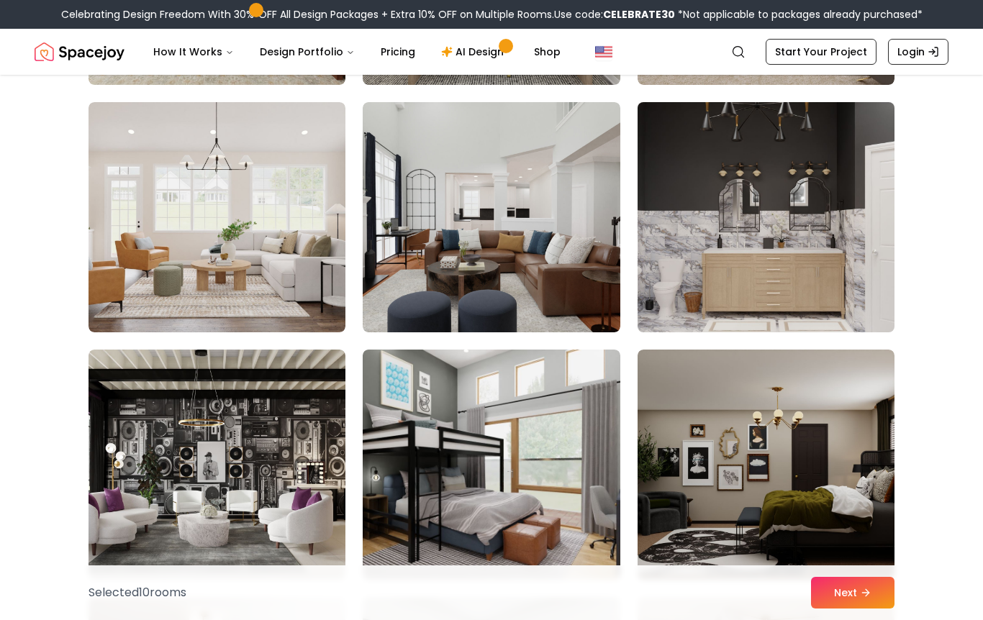
click at [654, 284] on img at bounding box center [766, 217] width 270 height 242
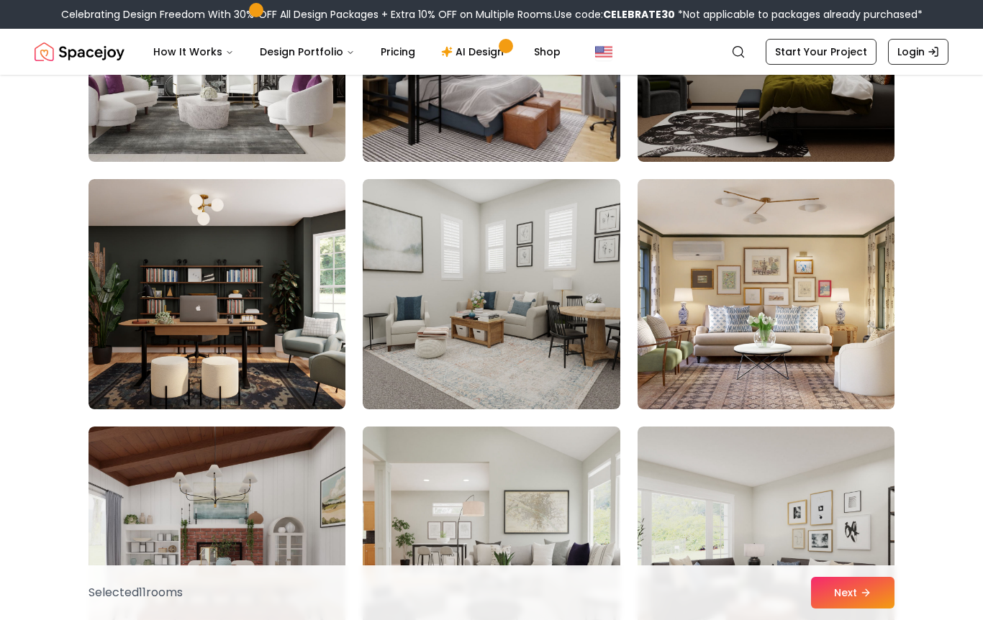
scroll to position [3993, 0]
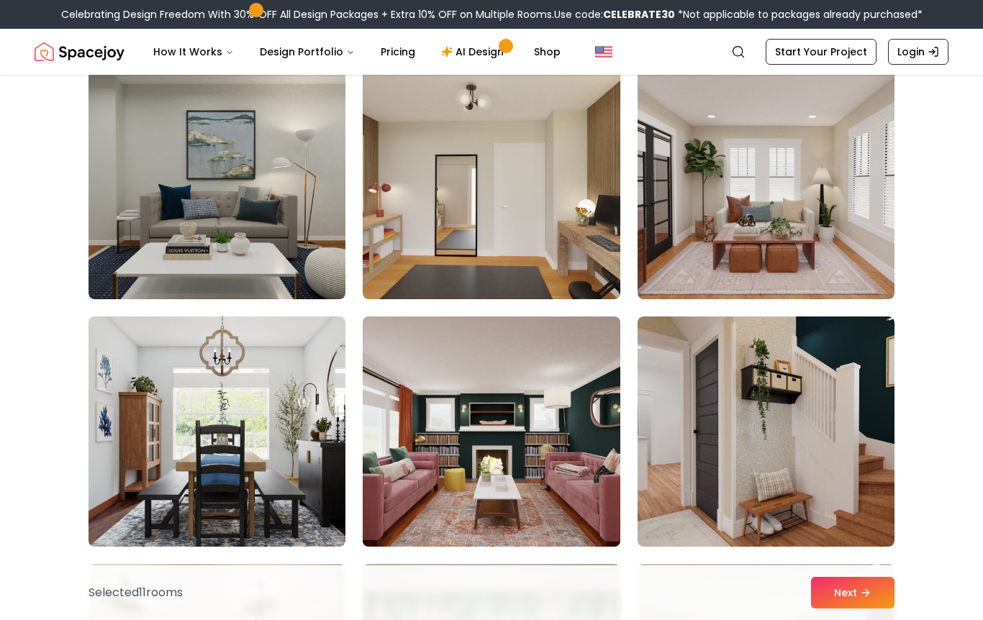
click at [563, 490] on img at bounding box center [491, 432] width 270 height 242
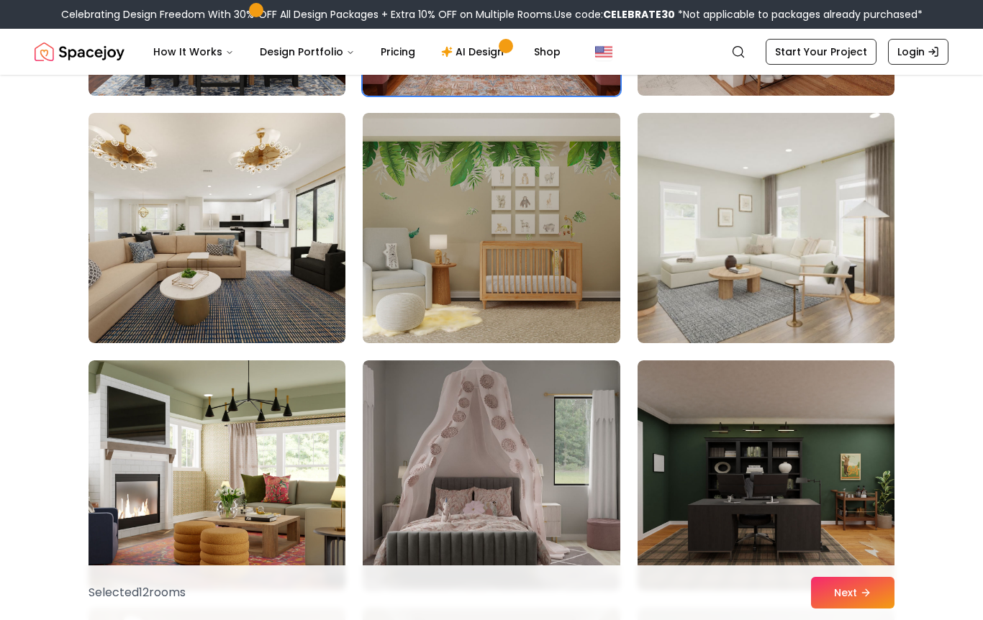
scroll to position [5037, 0]
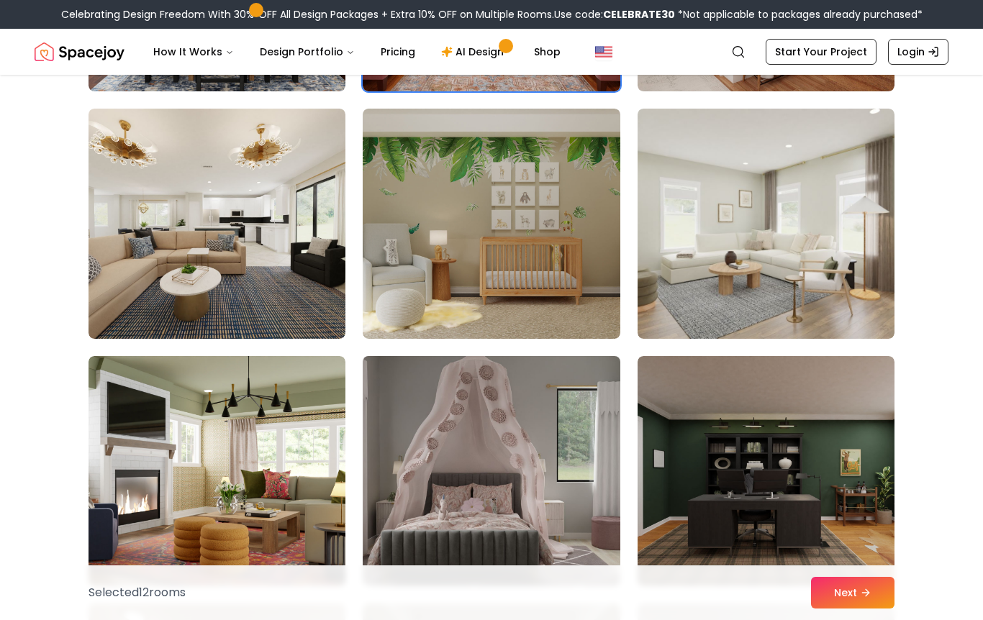
click at [601, 517] on img at bounding box center [491, 471] width 270 height 242
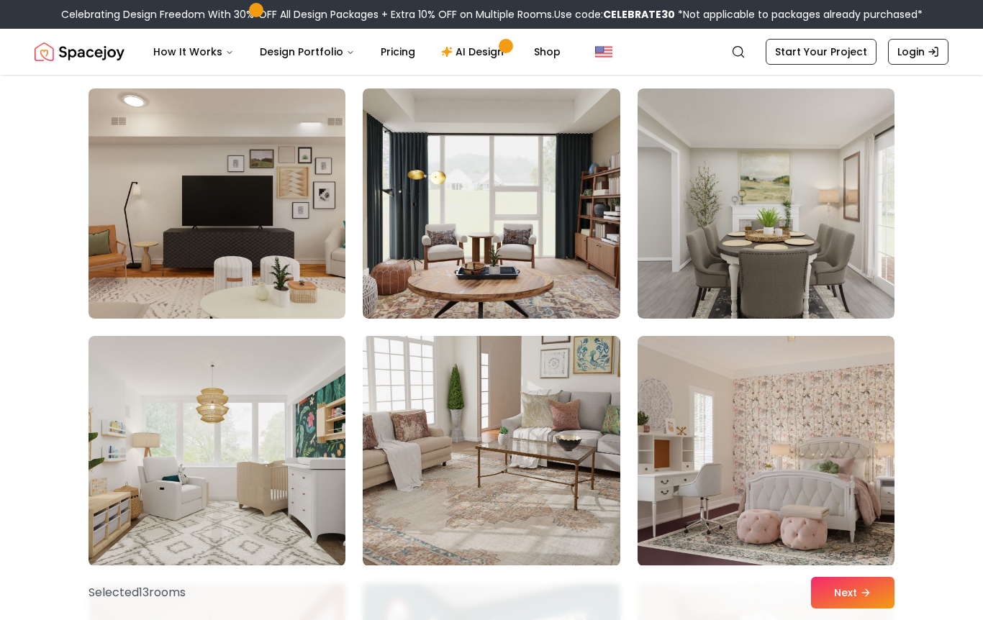
scroll to position [5569, 0]
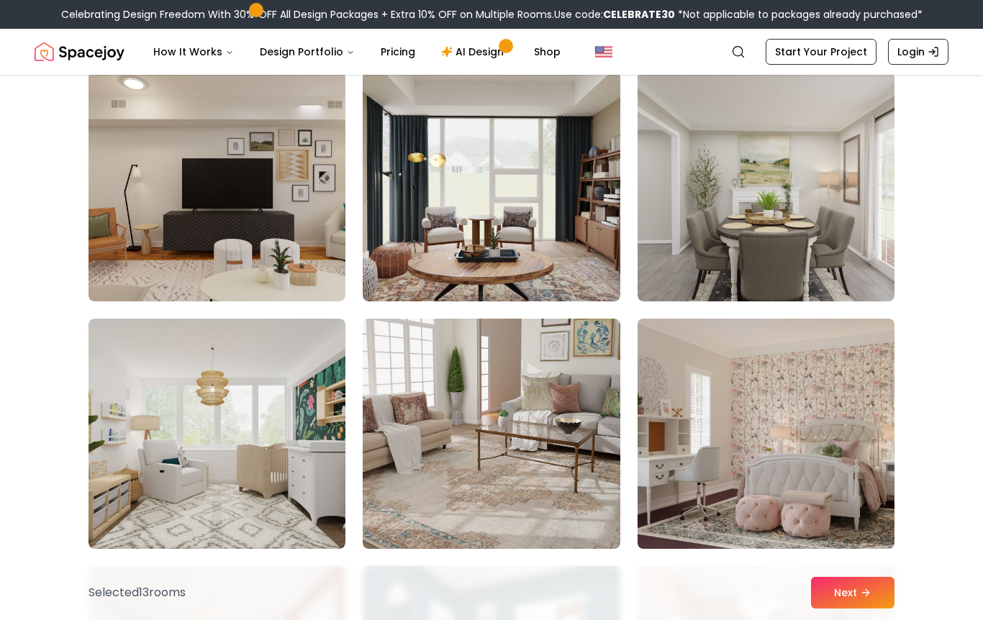
click at [681, 502] on img at bounding box center [766, 434] width 270 height 242
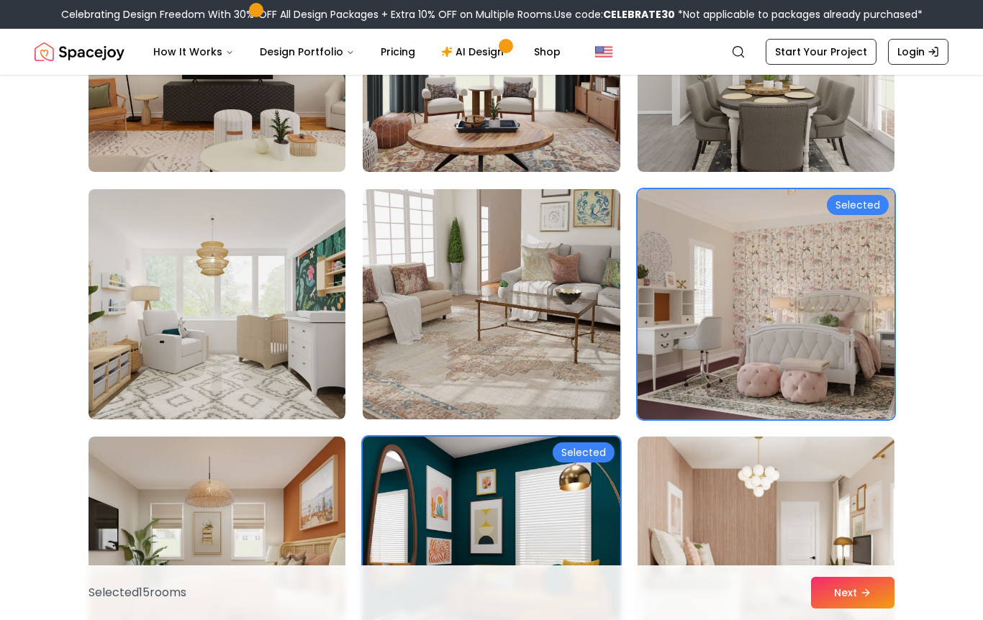
scroll to position [5717, 0]
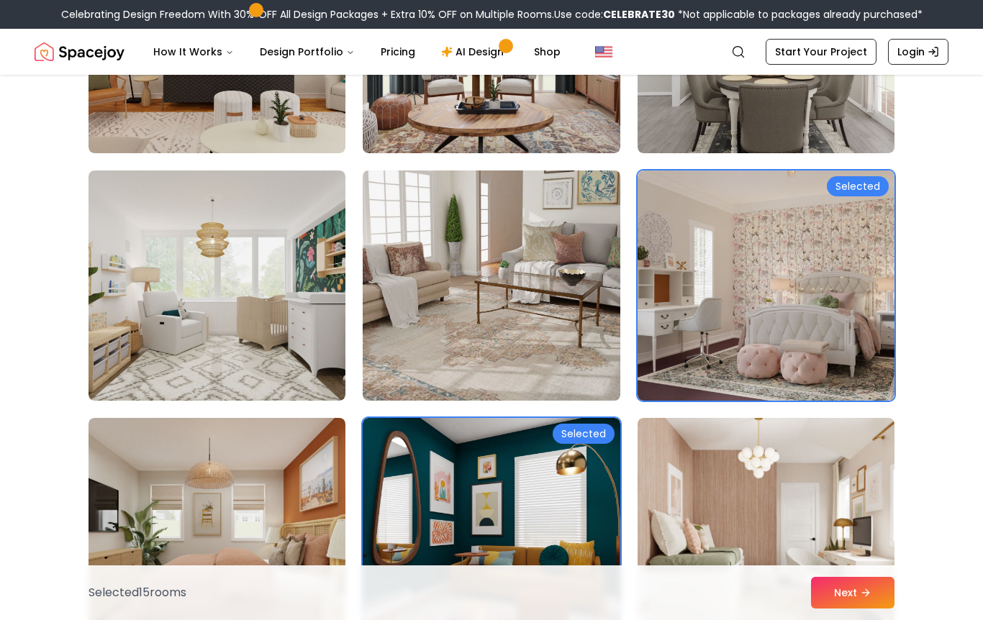
click at [533, 373] on img at bounding box center [491, 286] width 270 height 242
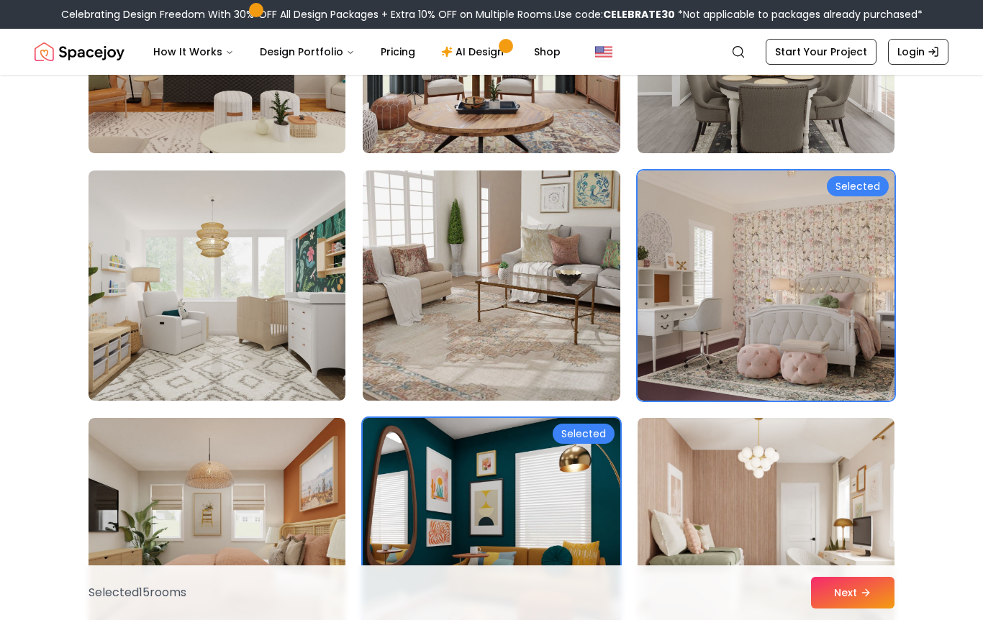
click at [533, 451] on img at bounding box center [491, 533] width 270 height 242
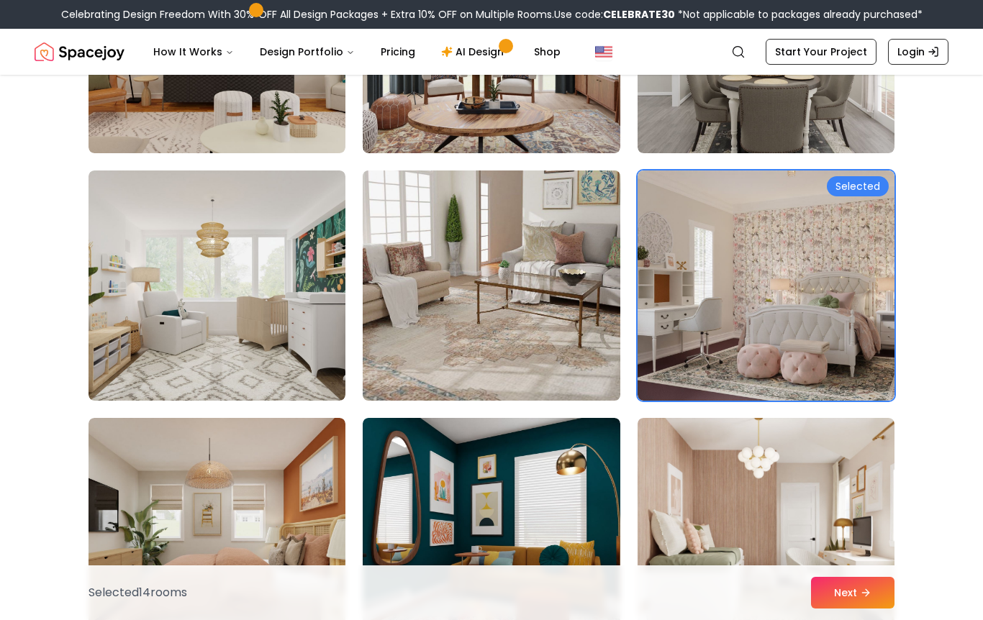
click at [523, 327] on img at bounding box center [491, 286] width 270 height 242
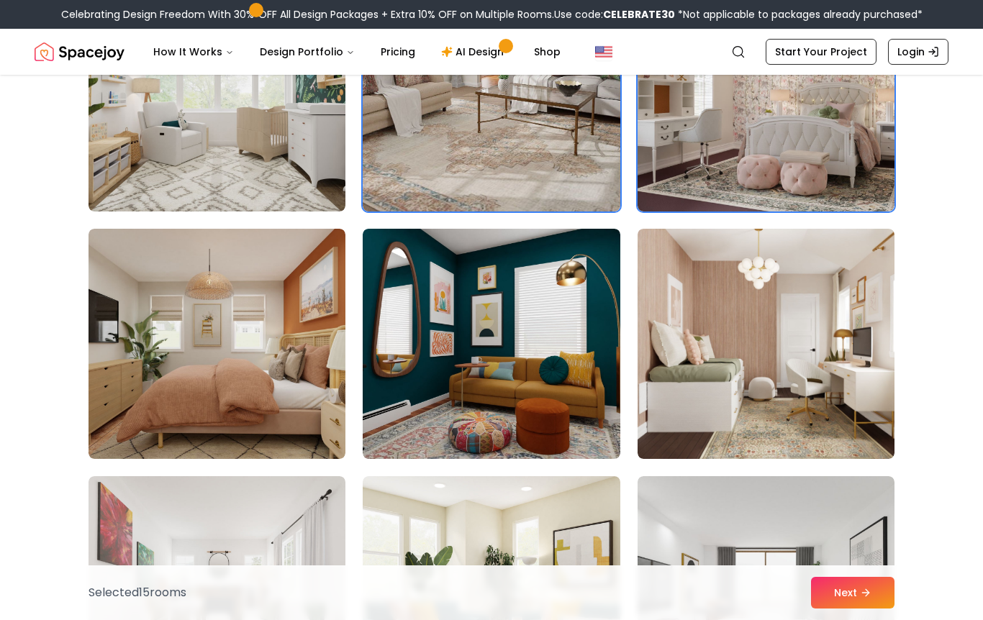
scroll to position [6019, 0]
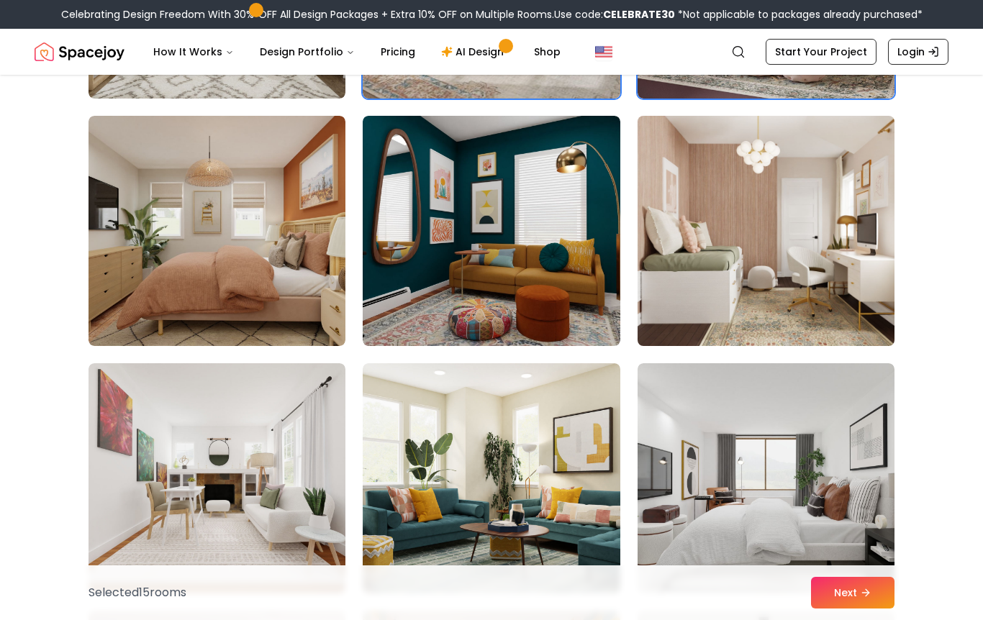
click at [642, 328] on img at bounding box center [766, 231] width 270 height 242
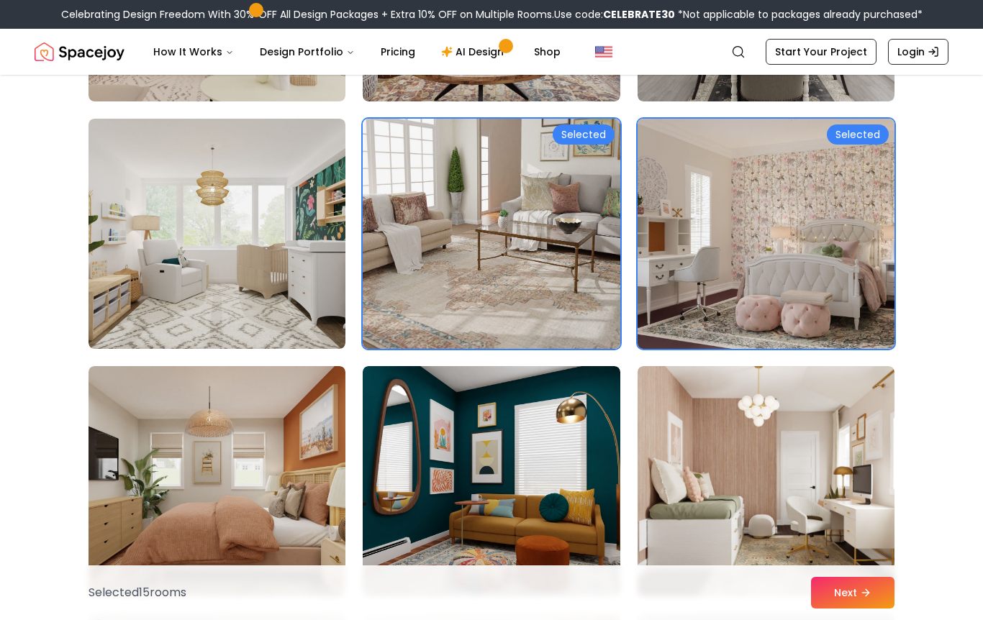
scroll to position [5728, 0]
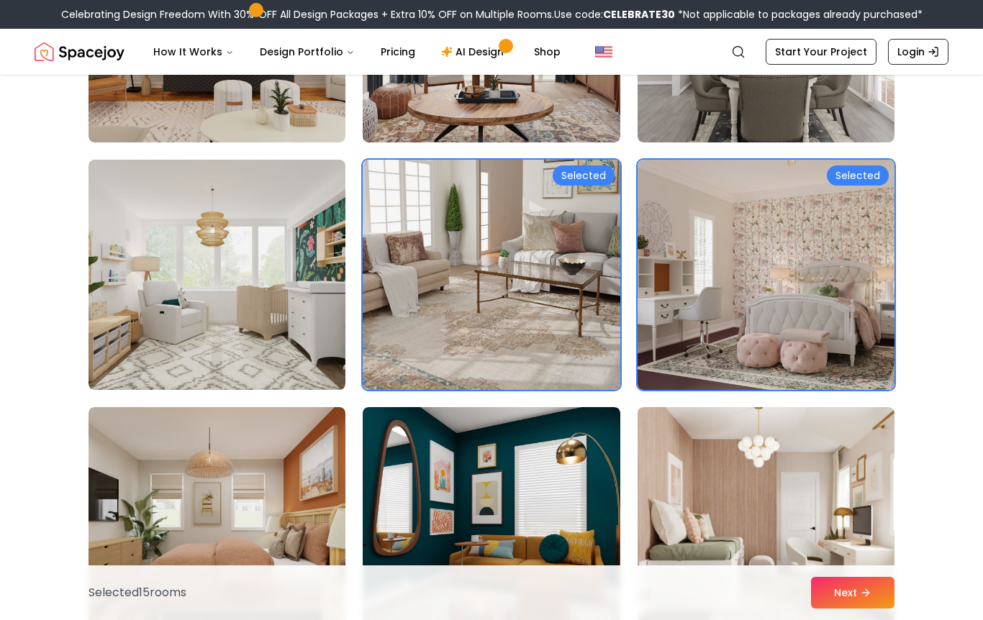
click at [592, 317] on img at bounding box center [491, 275] width 270 height 242
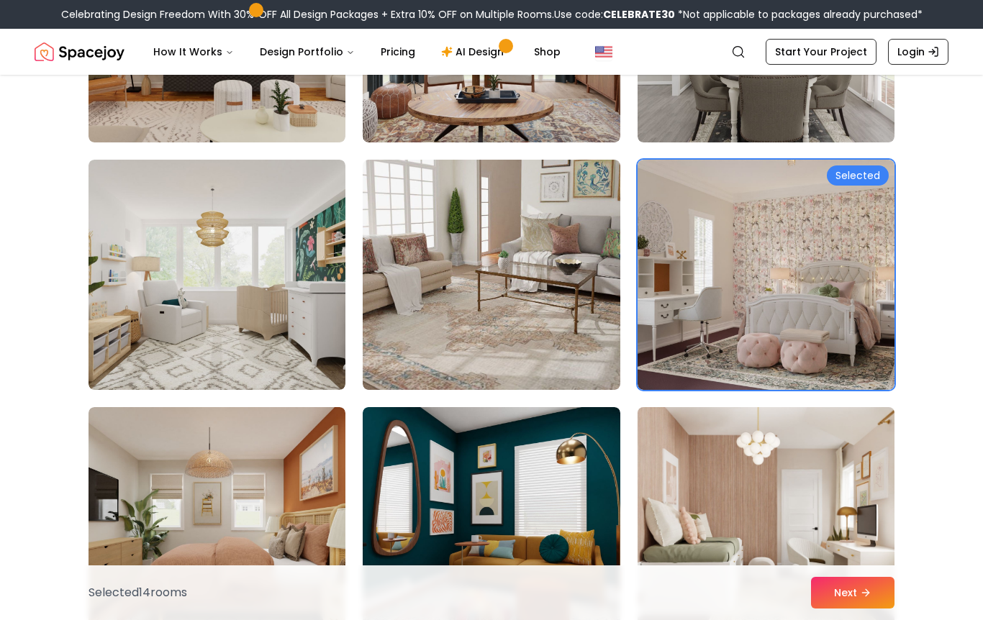
click at [733, 483] on img at bounding box center [766, 522] width 270 height 242
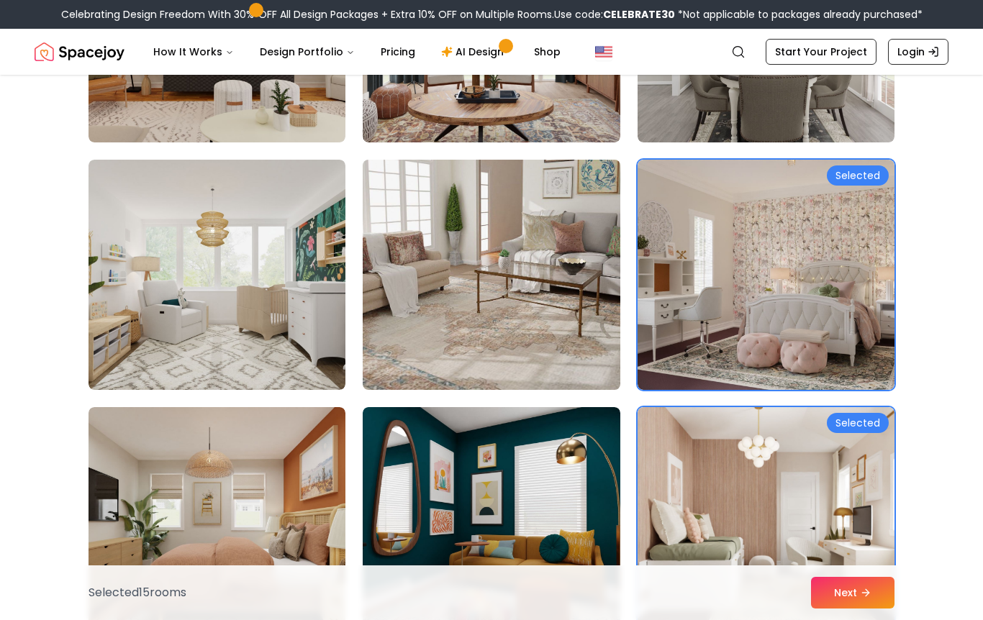
click at [529, 332] on img at bounding box center [491, 275] width 270 height 242
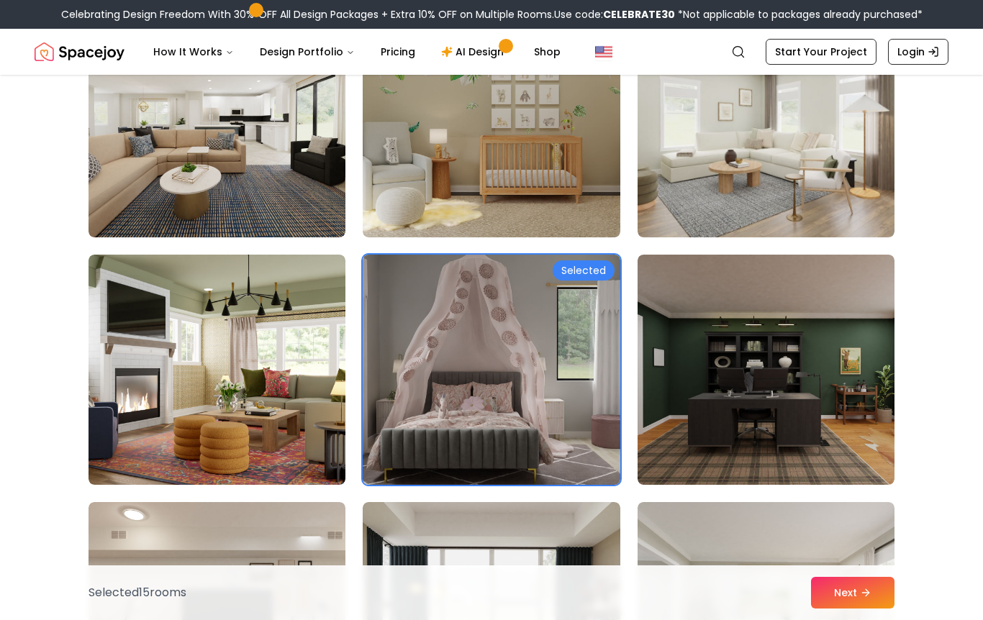
scroll to position [5187, 0]
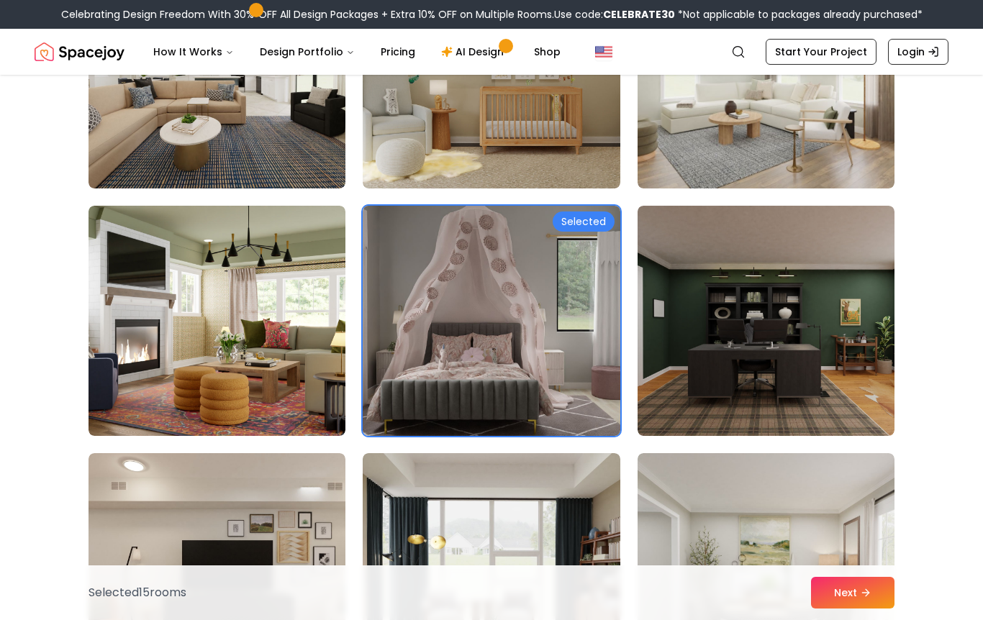
click at [527, 379] on img at bounding box center [491, 321] width 270 height 242
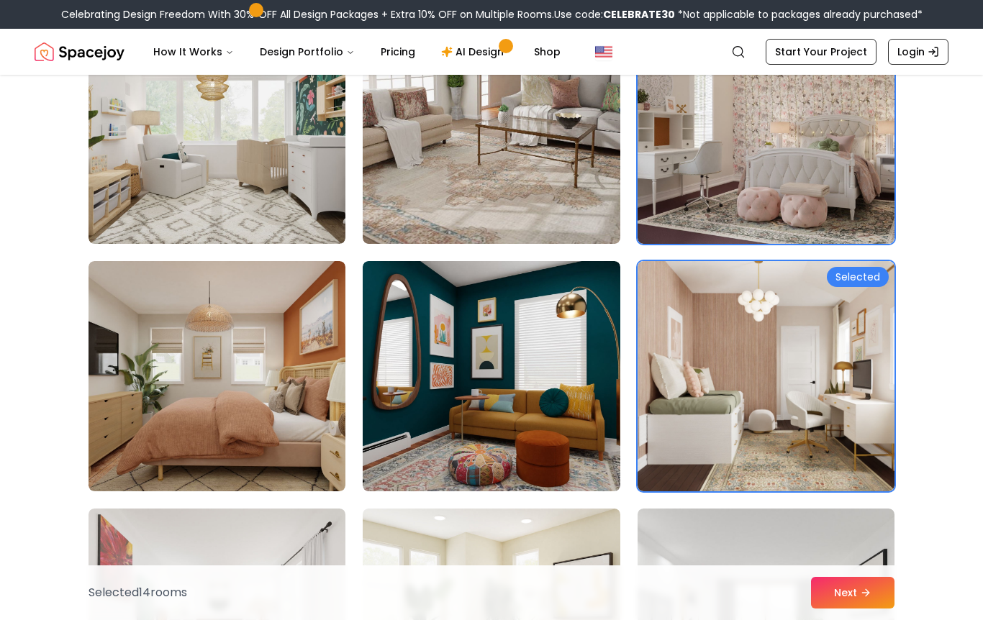
scroll to position [5871, 0]
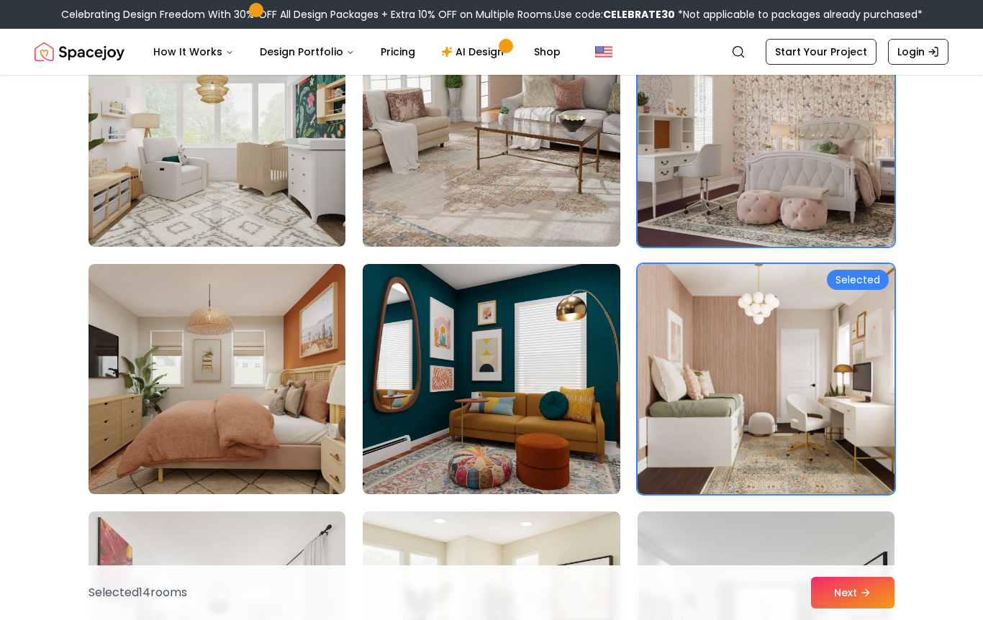
click at [496, 209] on img at bounding box center [491, 132] width 270 height 242
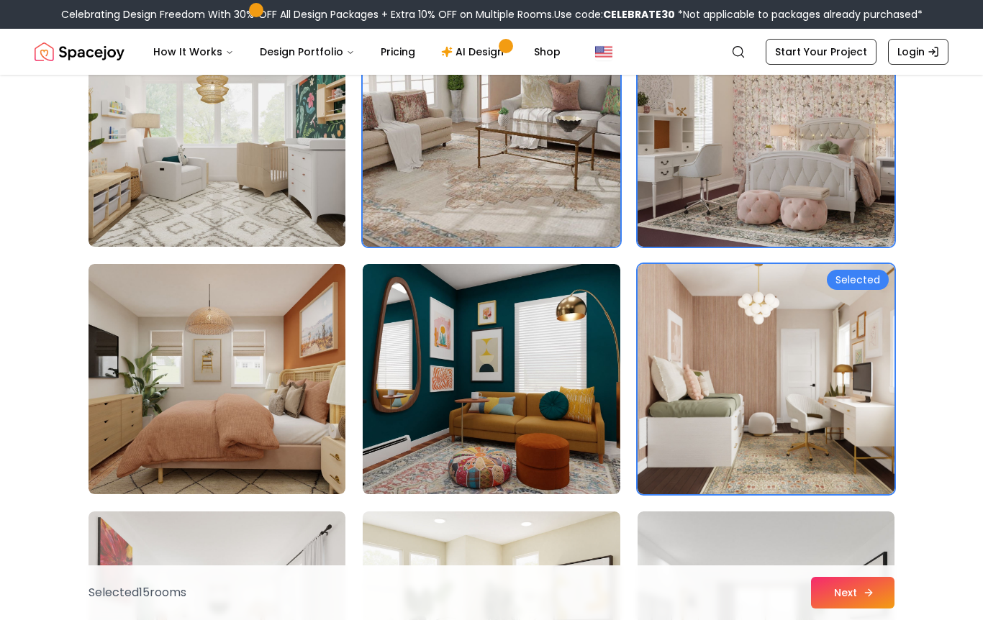
click at [823, 594] on button "Next" at bounding box center [852, 593] width 83 height 32
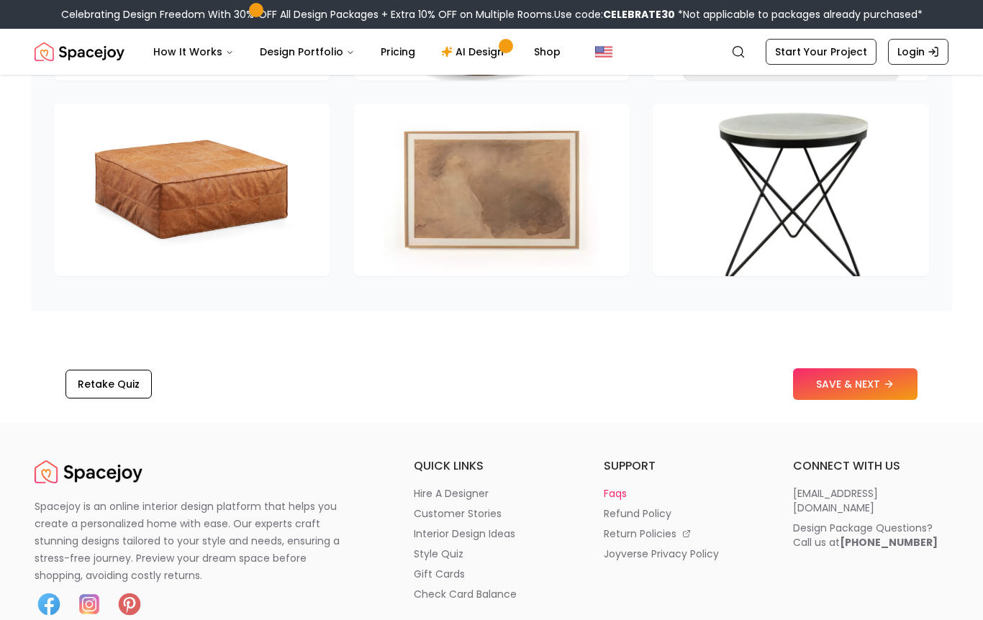
scroll to position [2186, 0]
click at [807, 388] on button "SAVE & NEXT" at bounding box center [855, 385] width 124 height 32
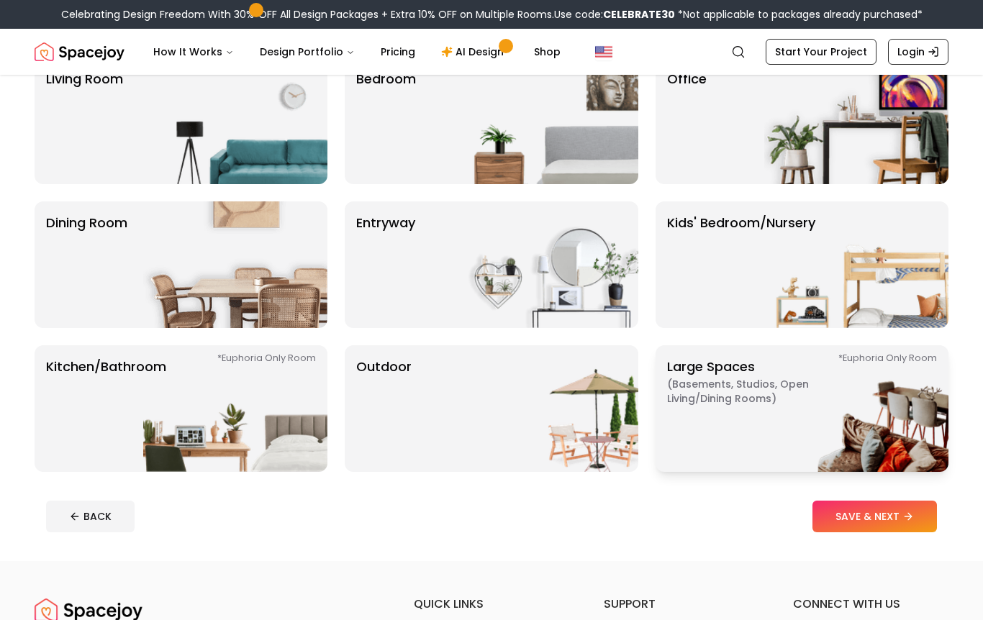
scroll to position [131, 0]
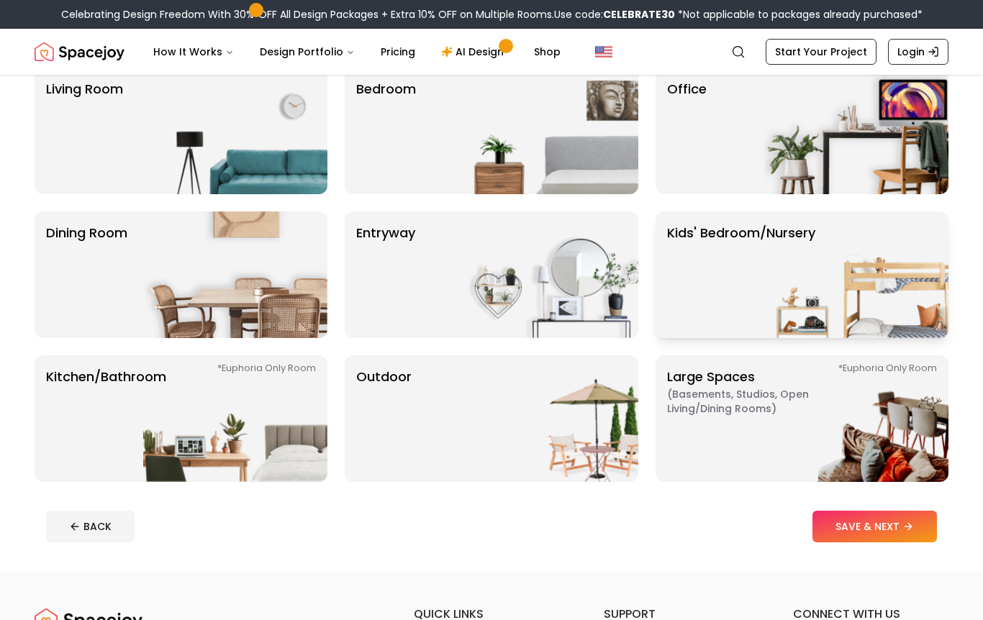
click at [704, 237] on p "Kids' Bedroom/Nursery" at bounding box center [741, 275] width 148 height 104
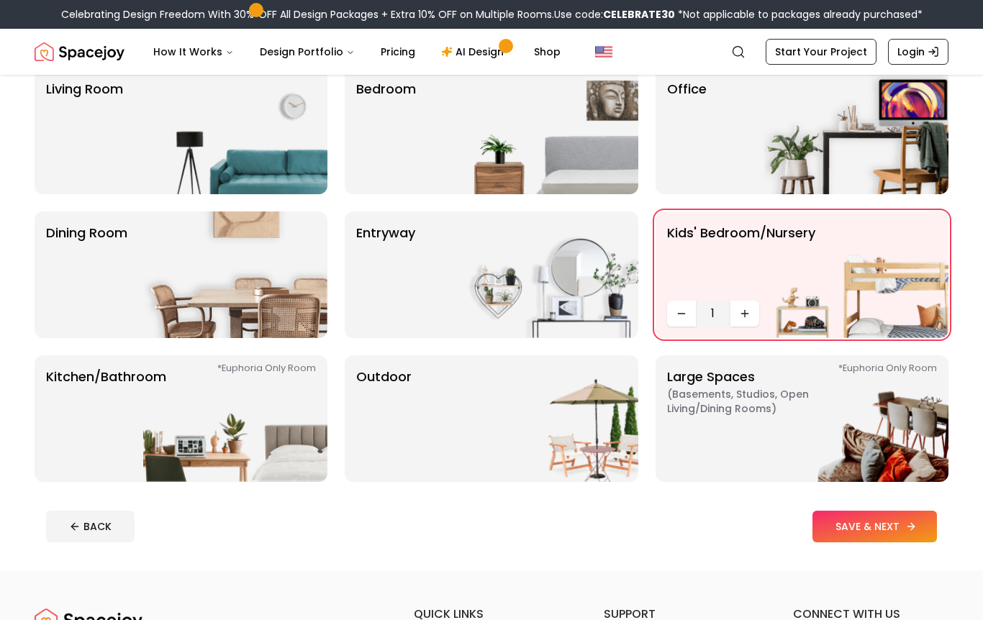
click at [845, 532] on button "SAVE & NEXT" at bounding box center [874, 527] width 124 height 32
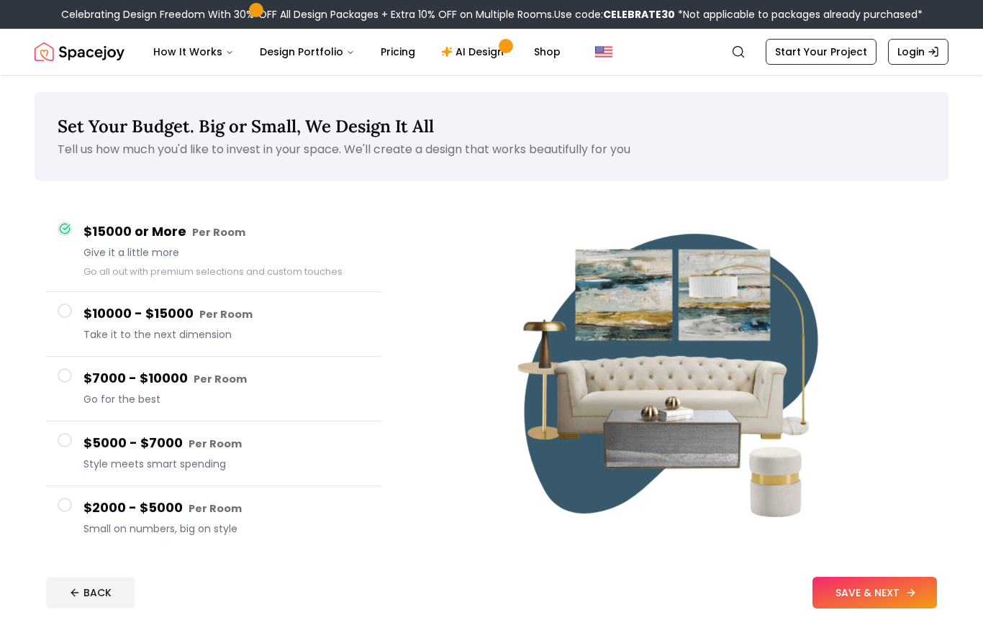
click at [865, 602] on button "SAVE & NEXT" at bounding box center [874, 593] width 124 height 32
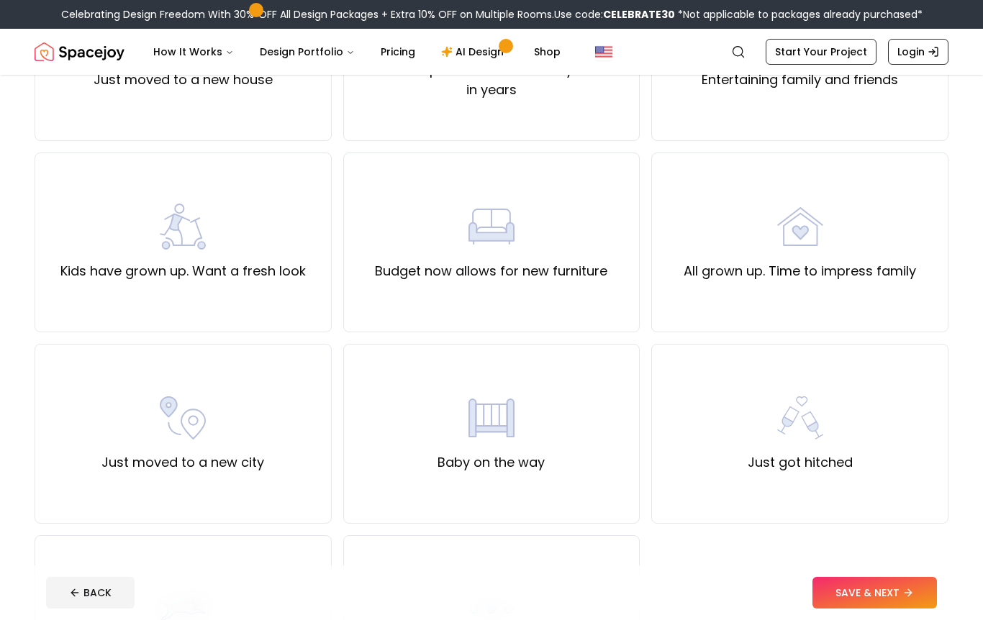
scroll to position [232, 0]
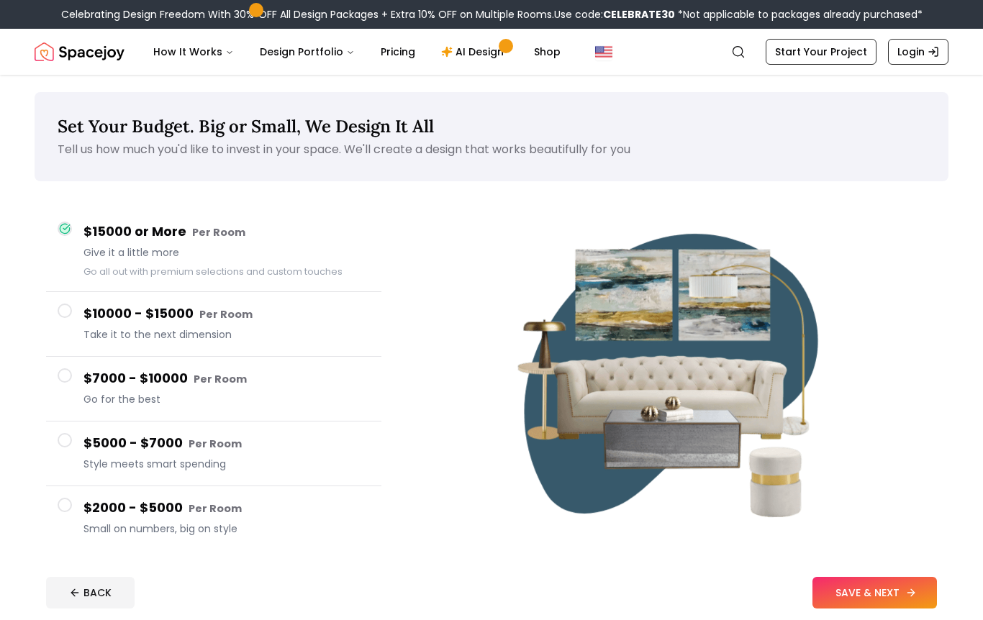
click at [910, 599] on icon at bounding box center [911, 593] width 12 height 12
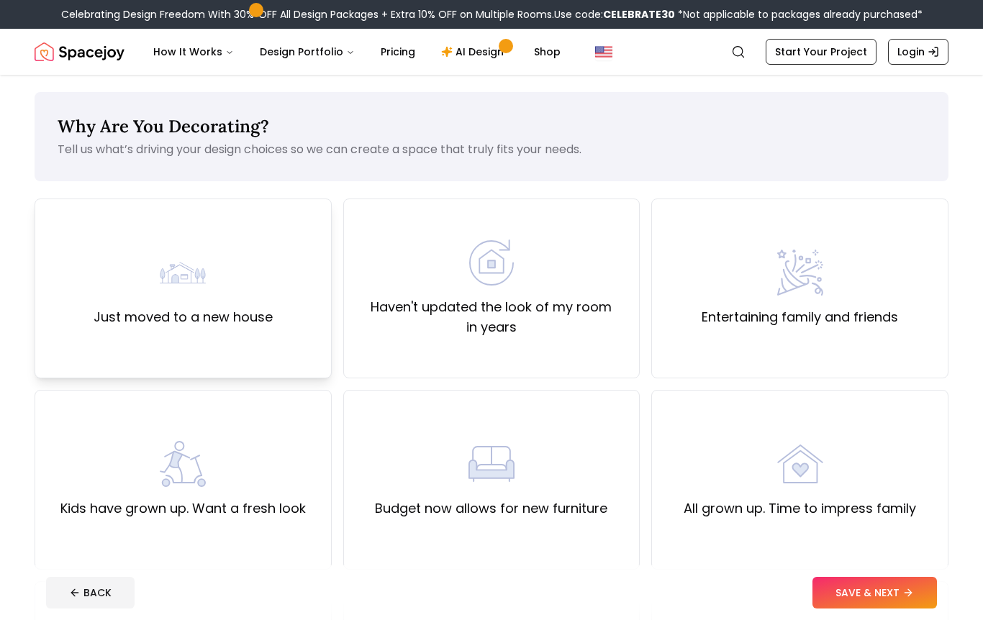
click at [160, 308] on label "Just moved to a new house" at bounding box center [183, 317] width 179 height 20
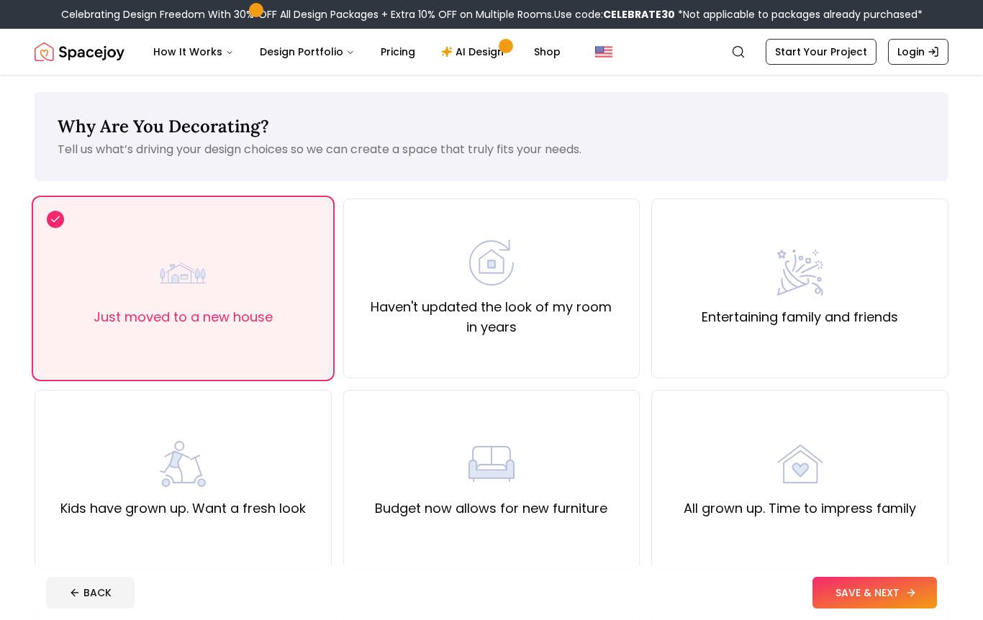
click at [922, 596] on button "SAVE & NEXT" at bounding box center [874, 593] width 124 height 32
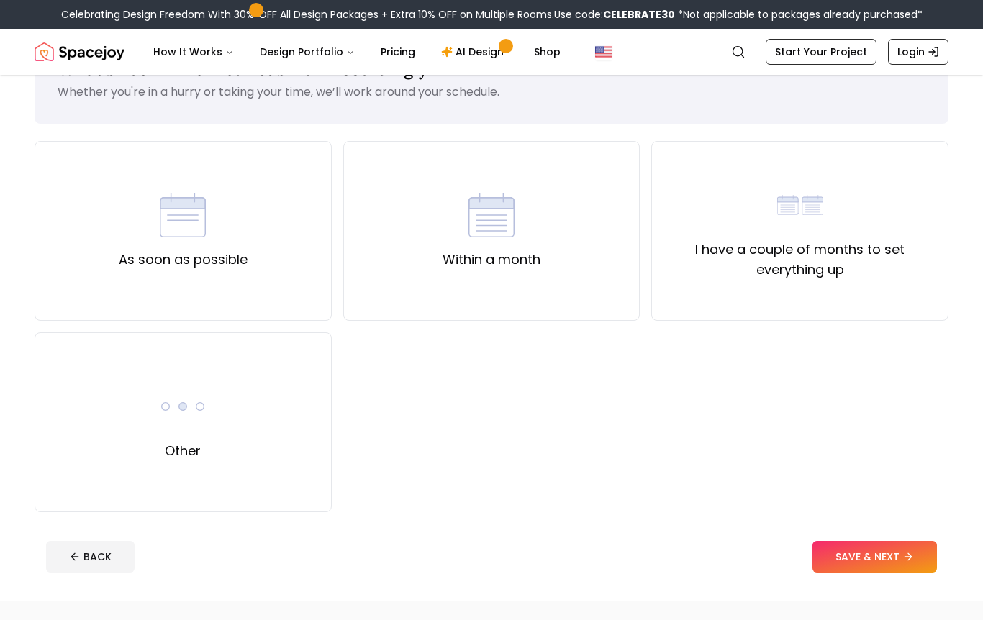
scroll to position [59, 0]
click at [62, 250] on div "As soon as possible" at bounding box center [183, 230] width 297 height 180
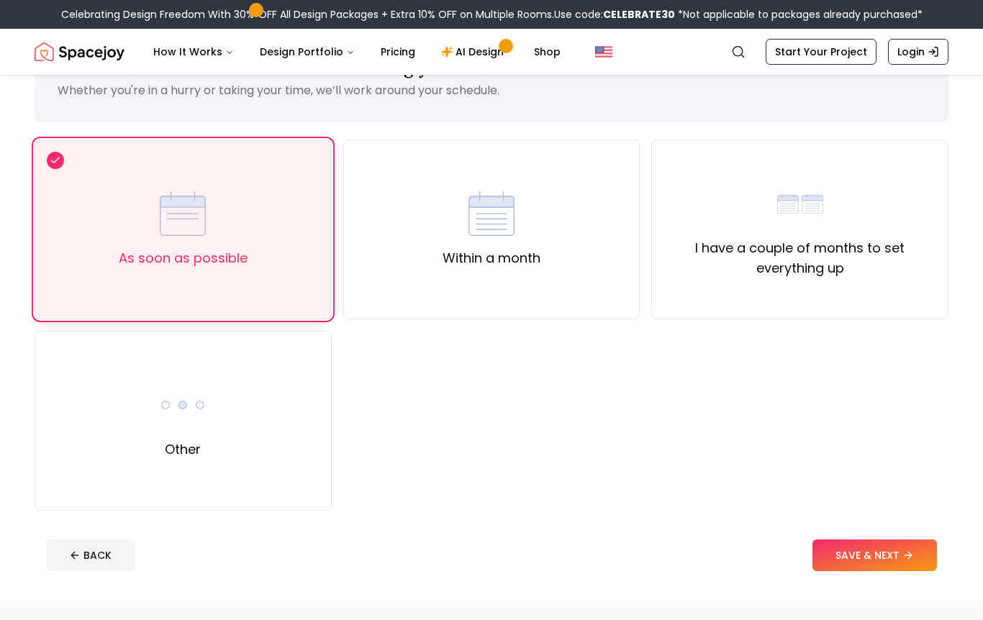
click at [914, 562] on button "SAVE & NEXT" at bounding box center [874, 556] width 124 height 32
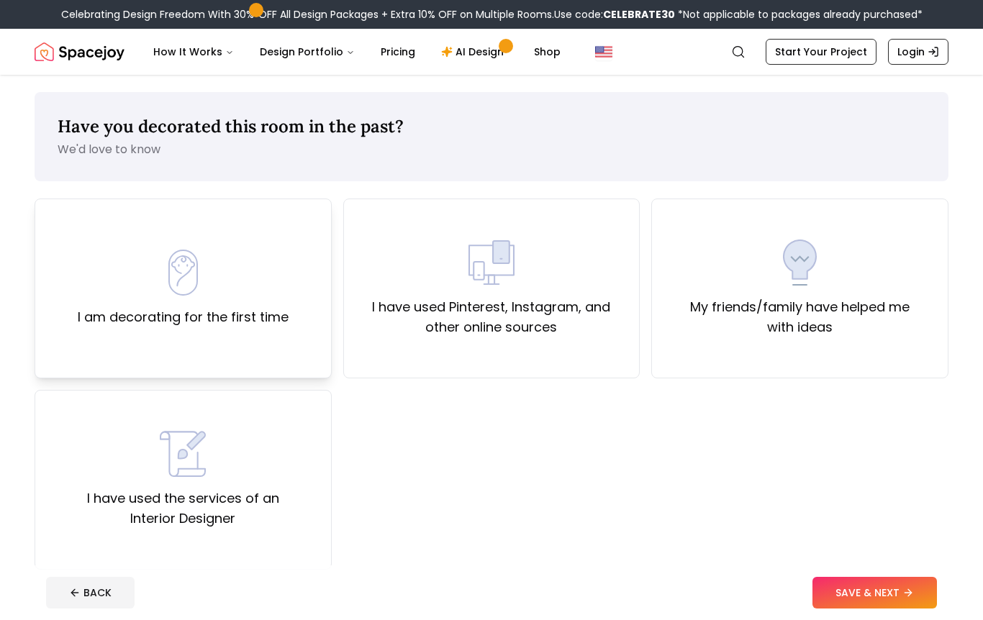
click at [234, 340] on div "I am decorating for the first time" at bounding box center [183, 289] width 297 height 180
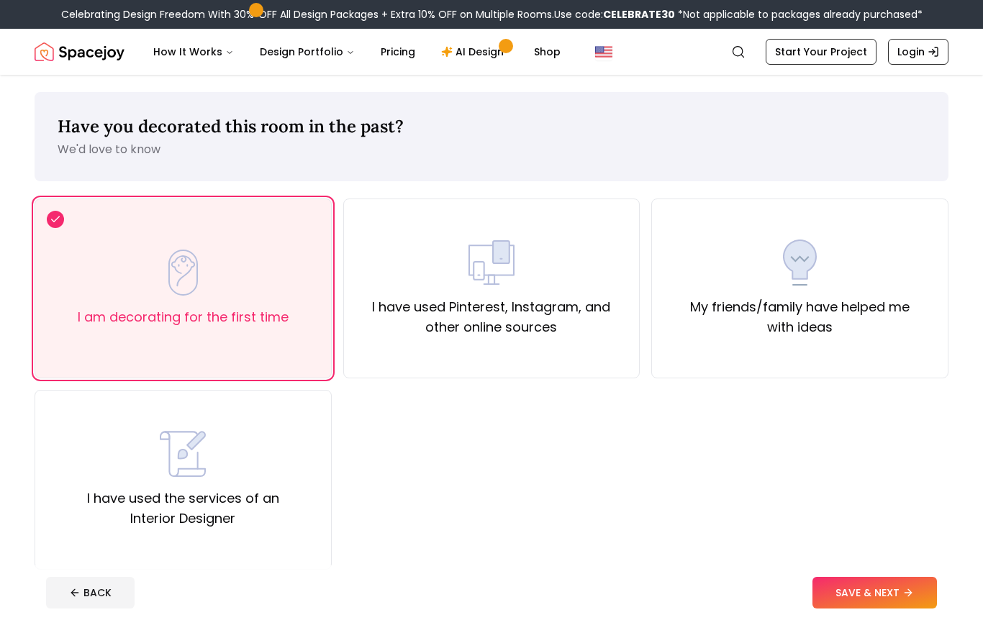
click at [875, 594] on button "SAVE & NEXT" at bounding box center [874, 593] width 124 height 32
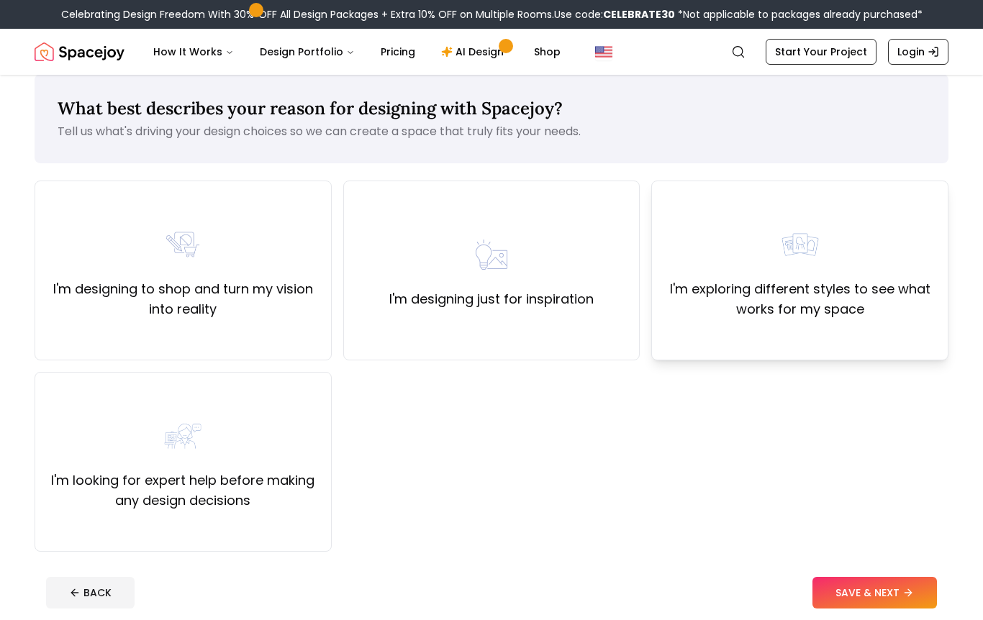
scroll to position [21, 0]
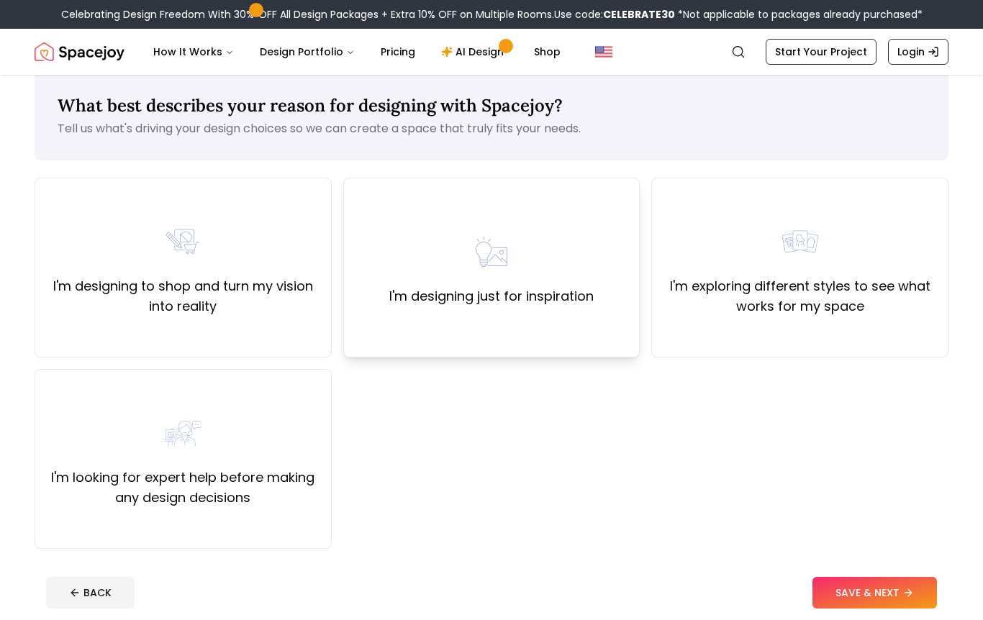
click at [484, 329] on div "I'm designing just for inspiration" at bounding box center [491, 268] width 297 height 180
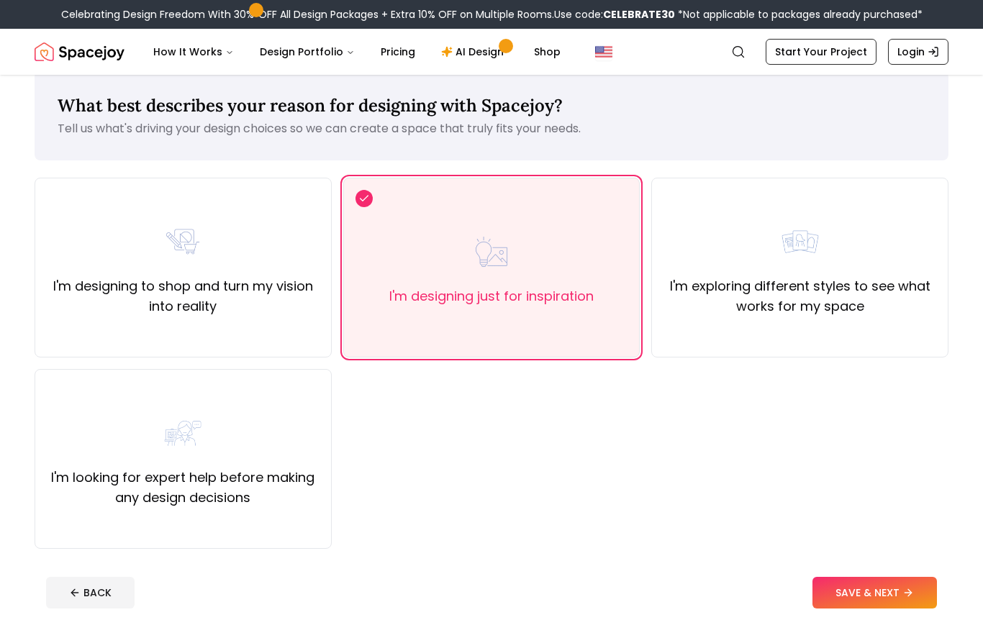
click at [854, 613] on footer "BACK SAVE & NEXT" at bounding box center [492, 592] width 914 height 55
click at [854, 598] on button "SAVE & NEXT" at bounding box center [874, 593] width 124 height 32
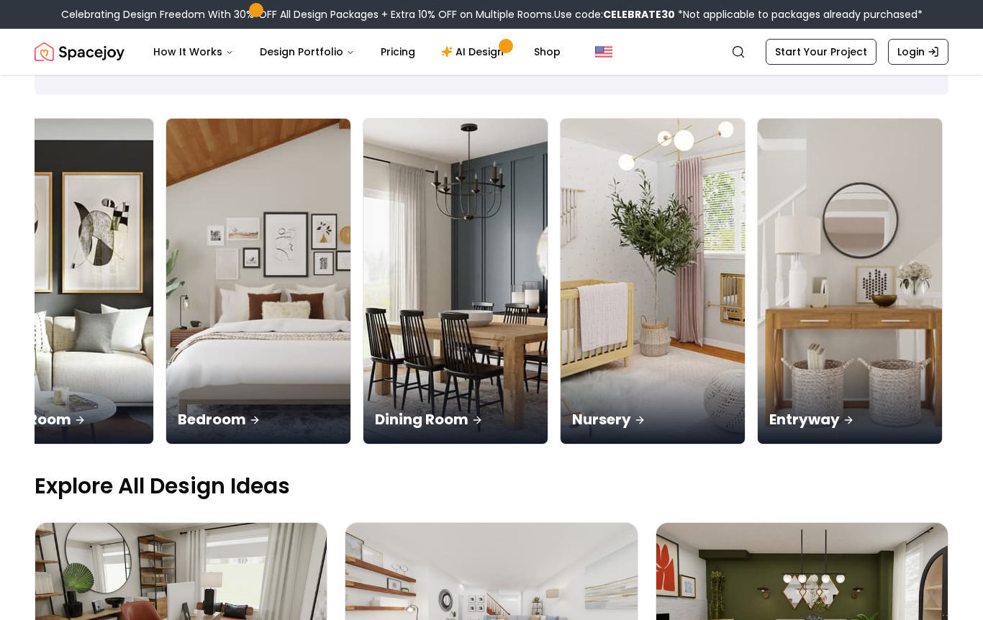
scroll to position [96, 0]
